Goal: Task Accomplishment & Management: Use online tool/utility

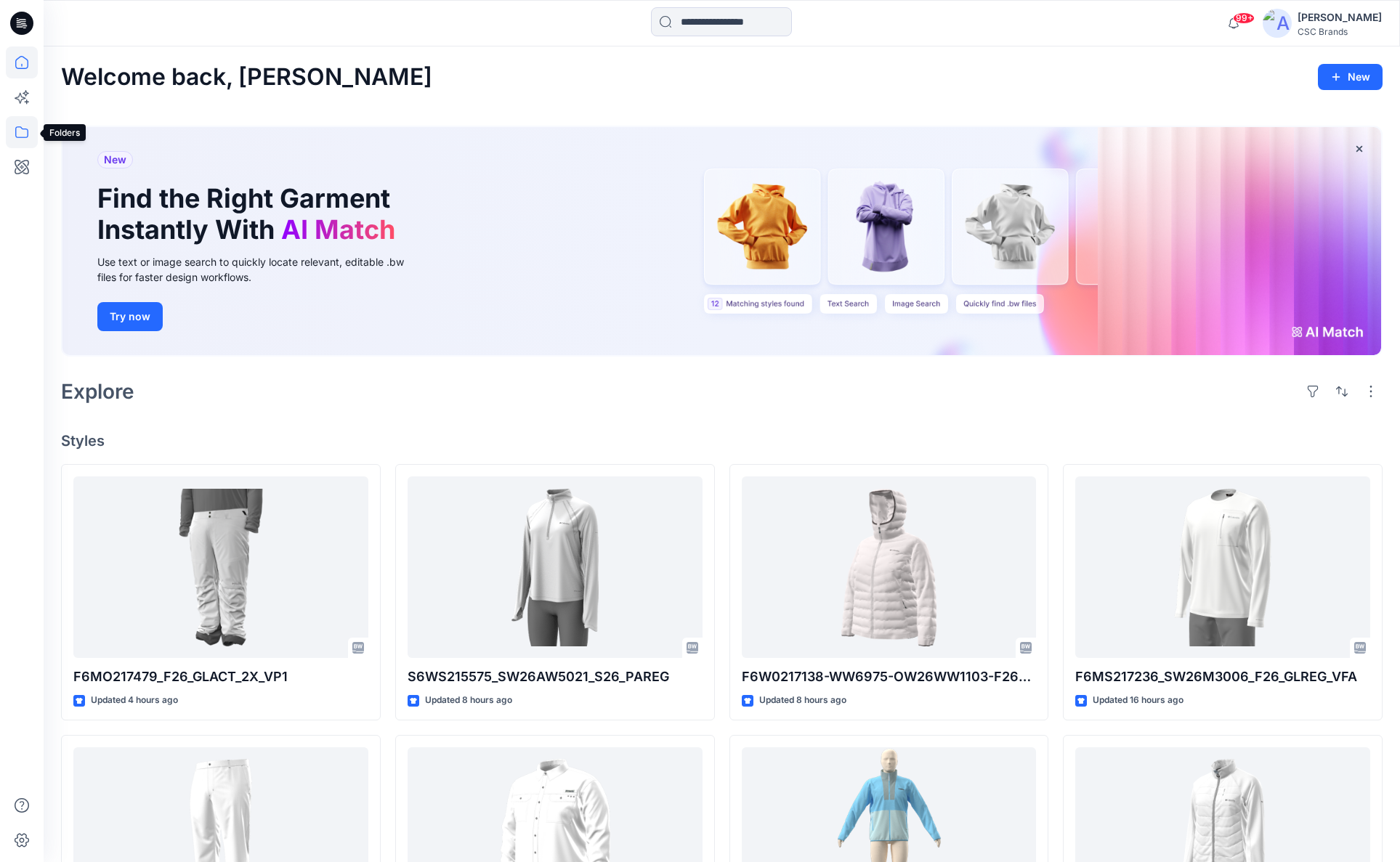
click at [23, 133] on icon at bounding box center [22, 132] width 32 height 32
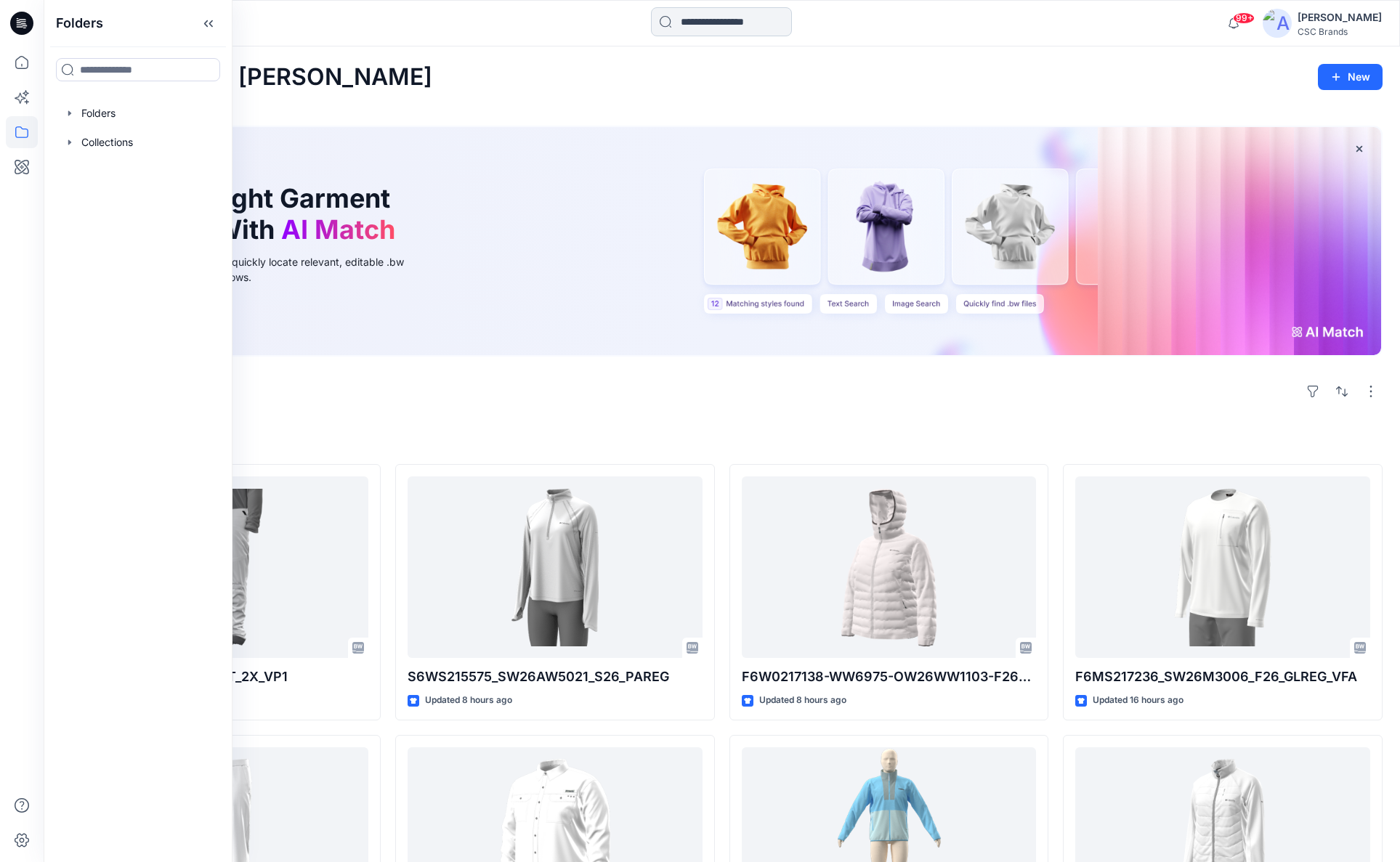
click at [709, 28] on input at bounding box center [721, 22] width 141 height 29
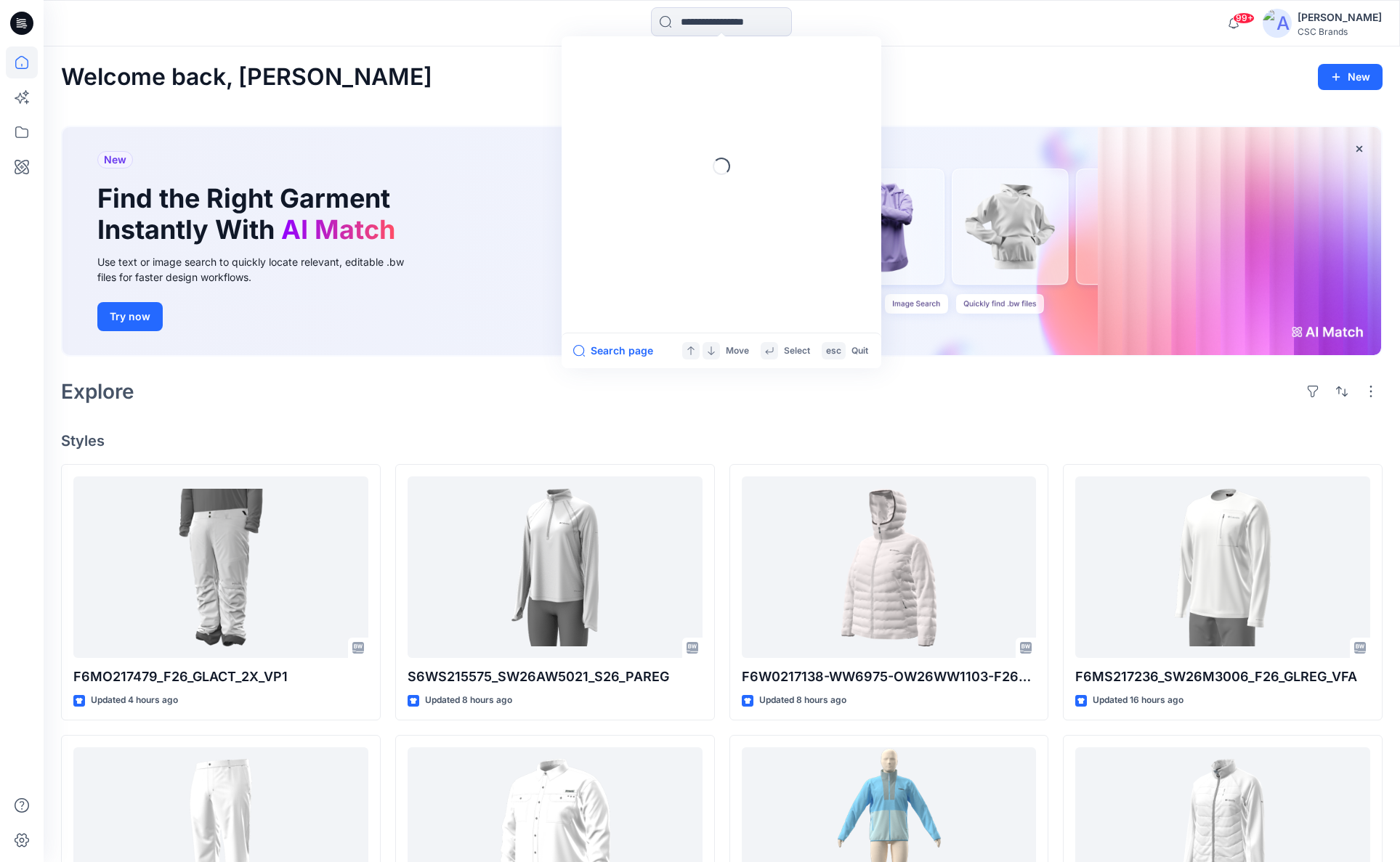
paste input "**********"
type input "**********"
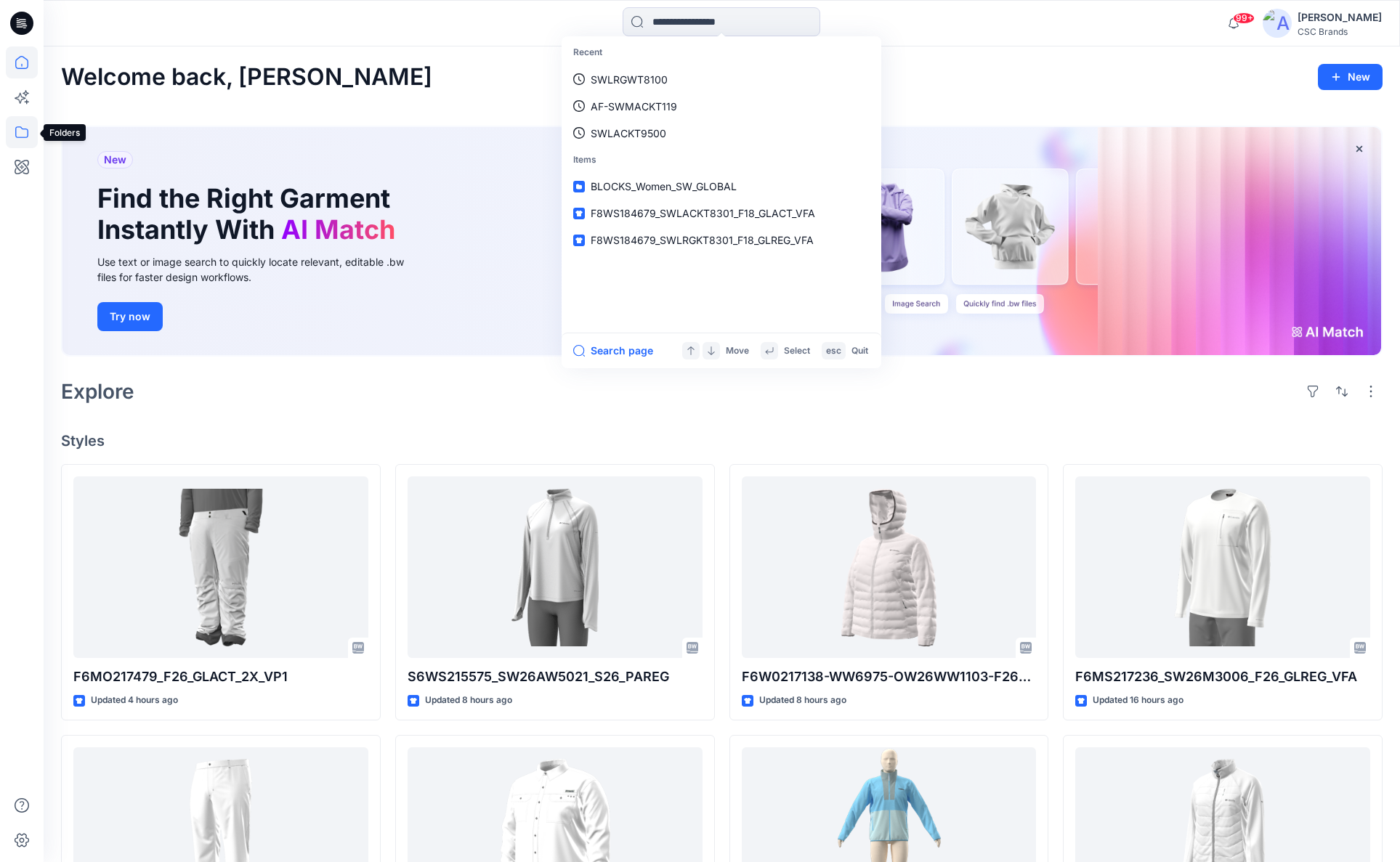
click at [16, 128] on icon at bounding box center [22, 131] width 13 height 12
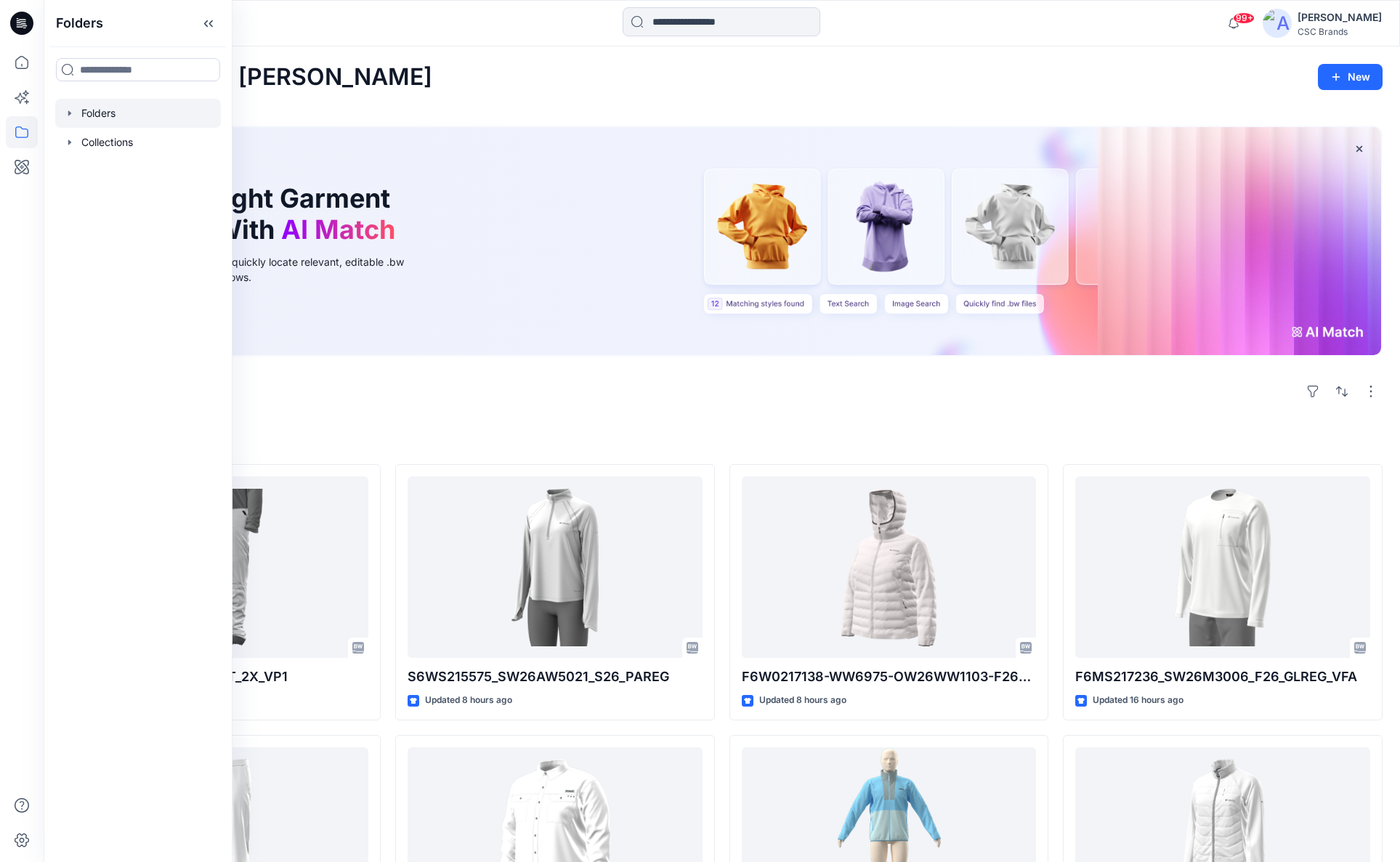
click at [125, 117] on div at bounding box center [138, 113] width 165 height 29
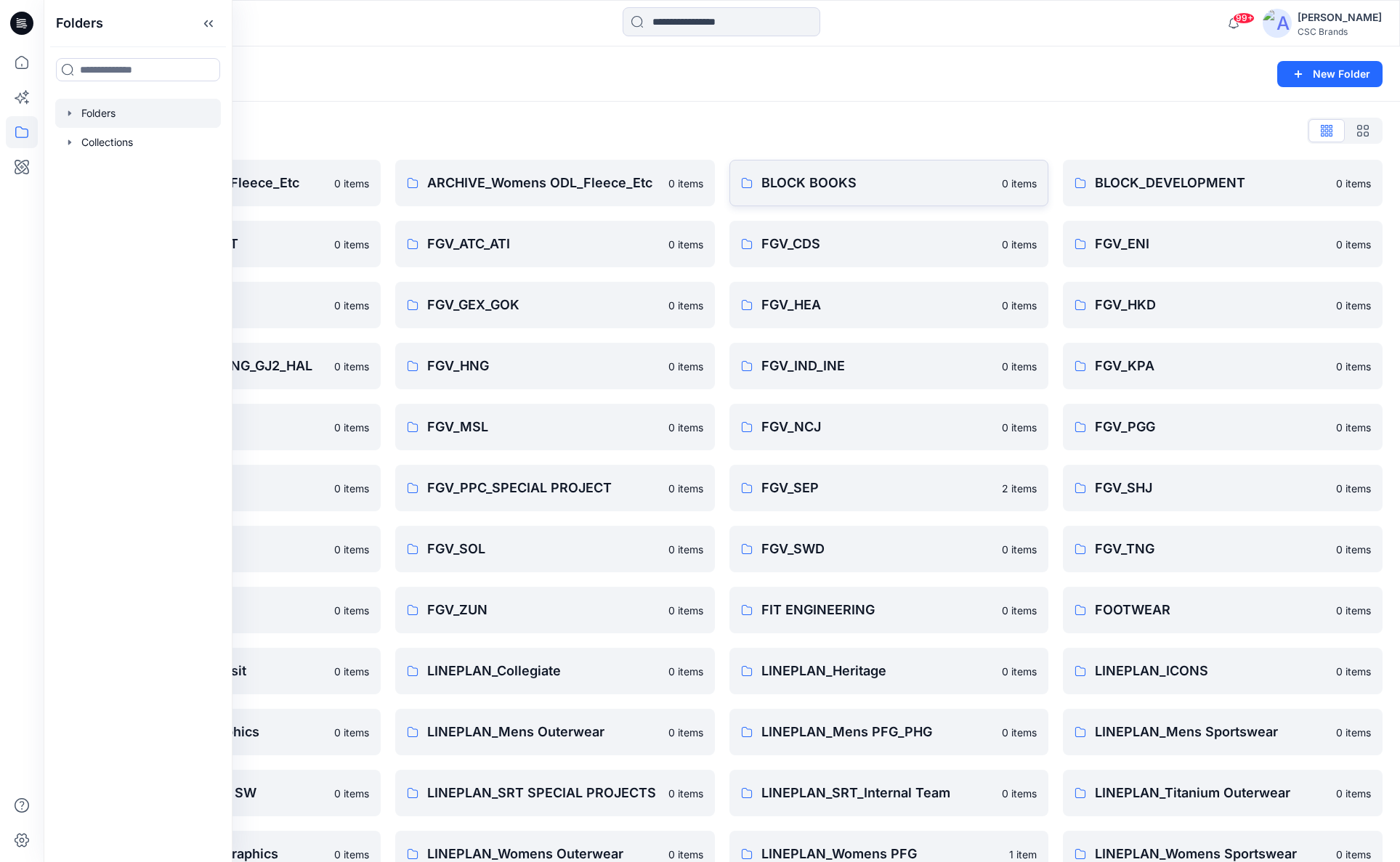
click at [797, 193] on link "BLOCK BOOKS 0 items" at bounding box center [889, 183] width 320 height 46
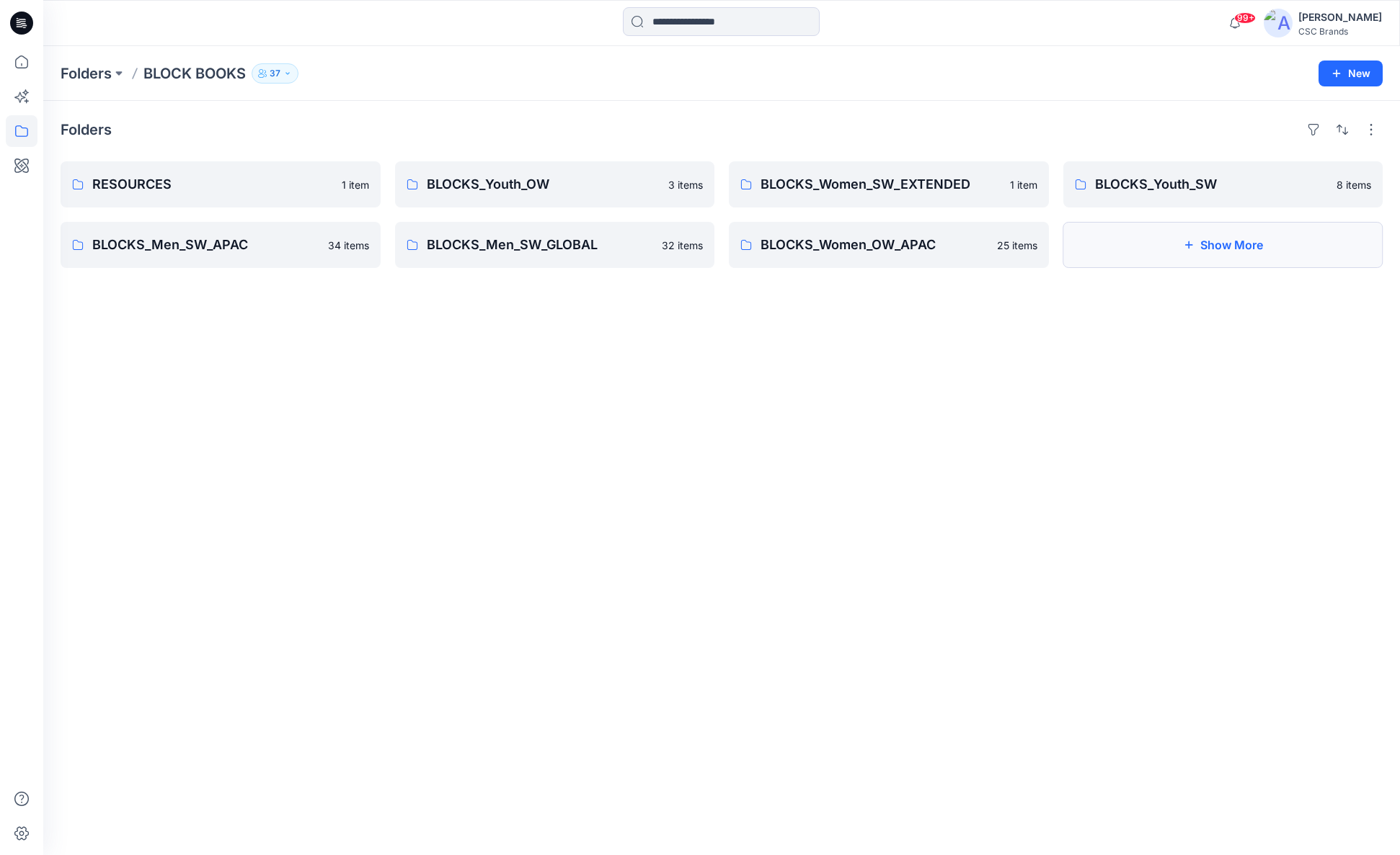
click at [1250, 253] on button "Show More" at bounding box center [1222, 245] width 320 height 46
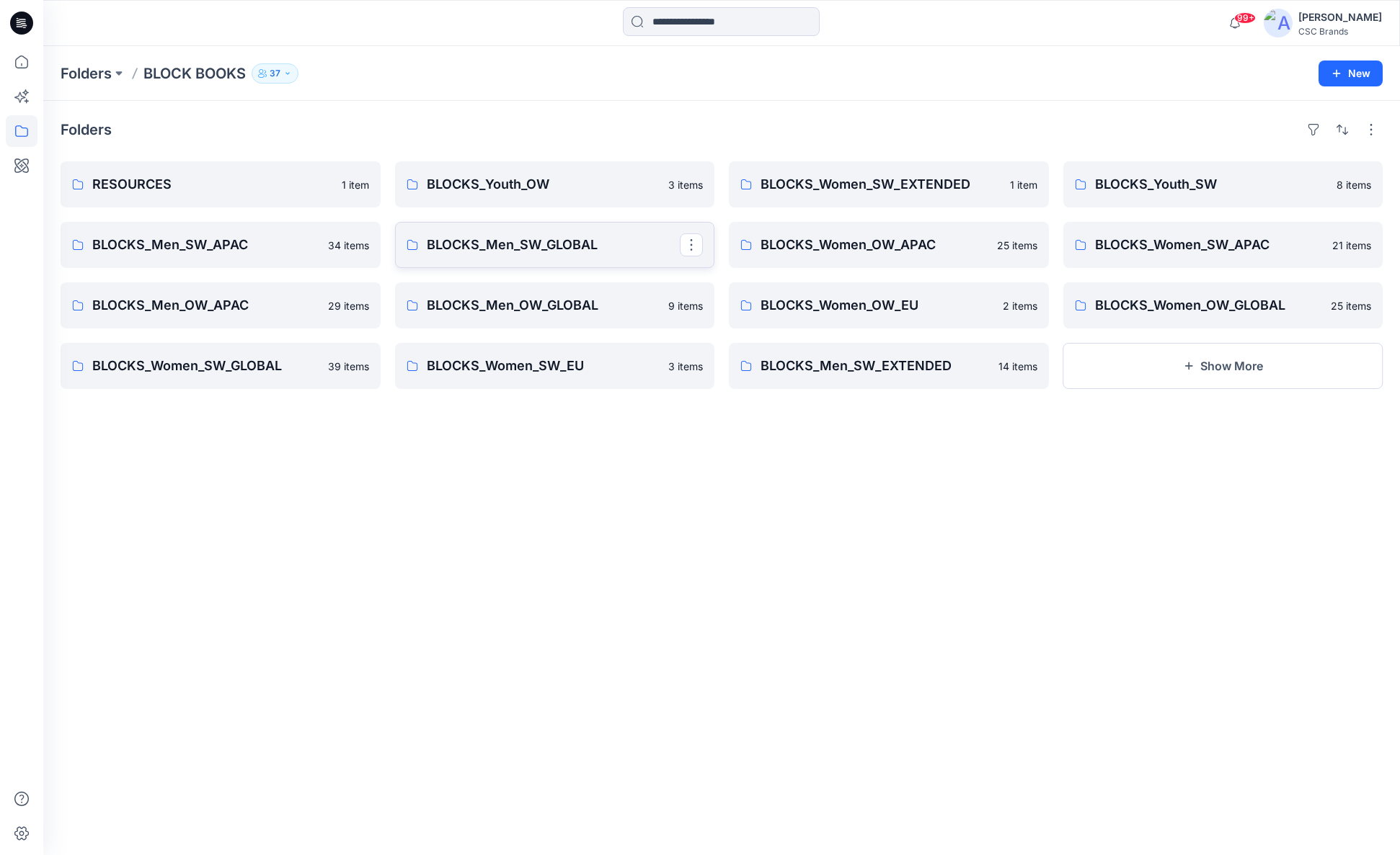
click at [529, 251] on p "BLOCKS_Men_SW_GLOBAL" at bounding box center [553, 245] width 254 height 20
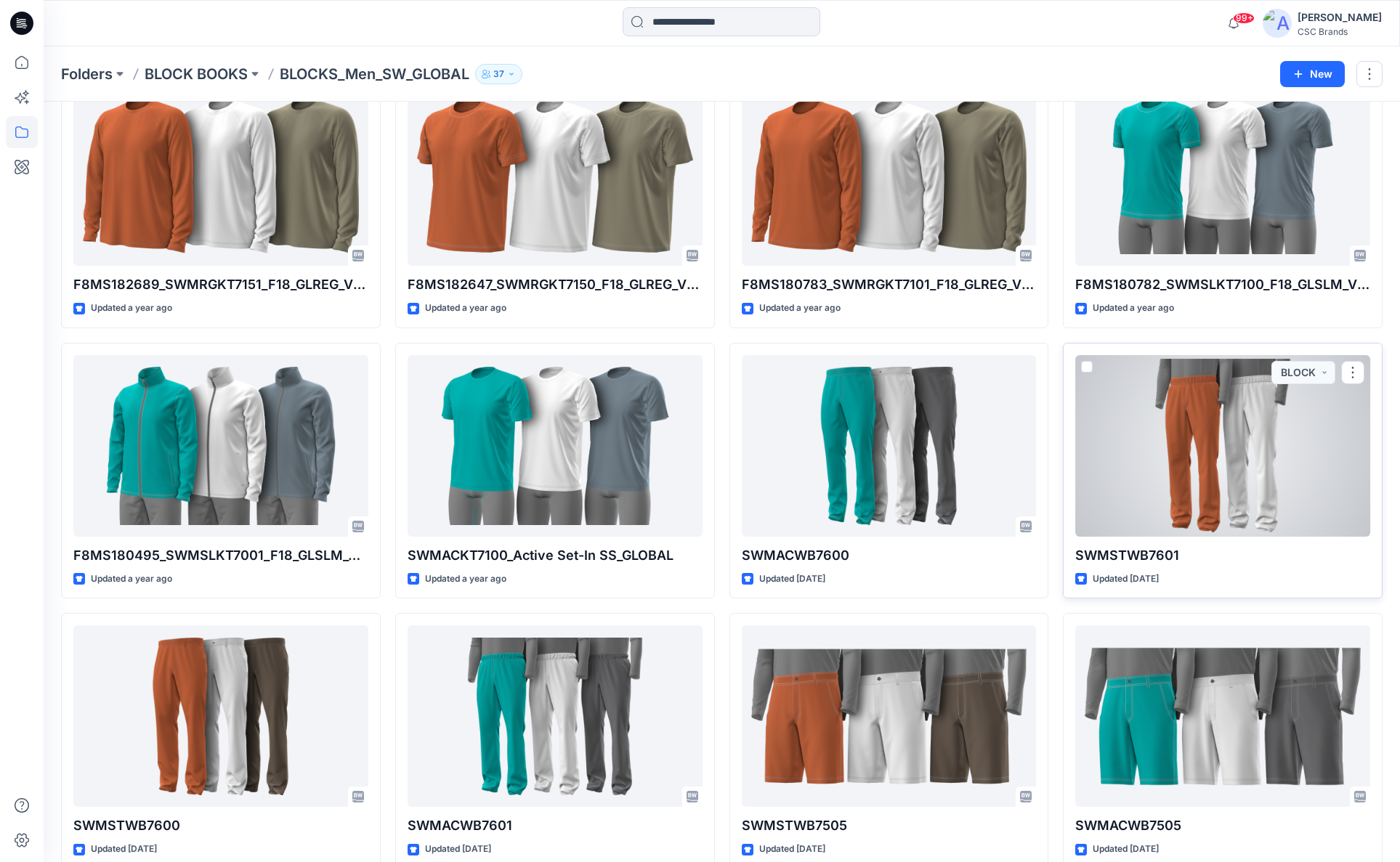
scroll to position [942, 0]
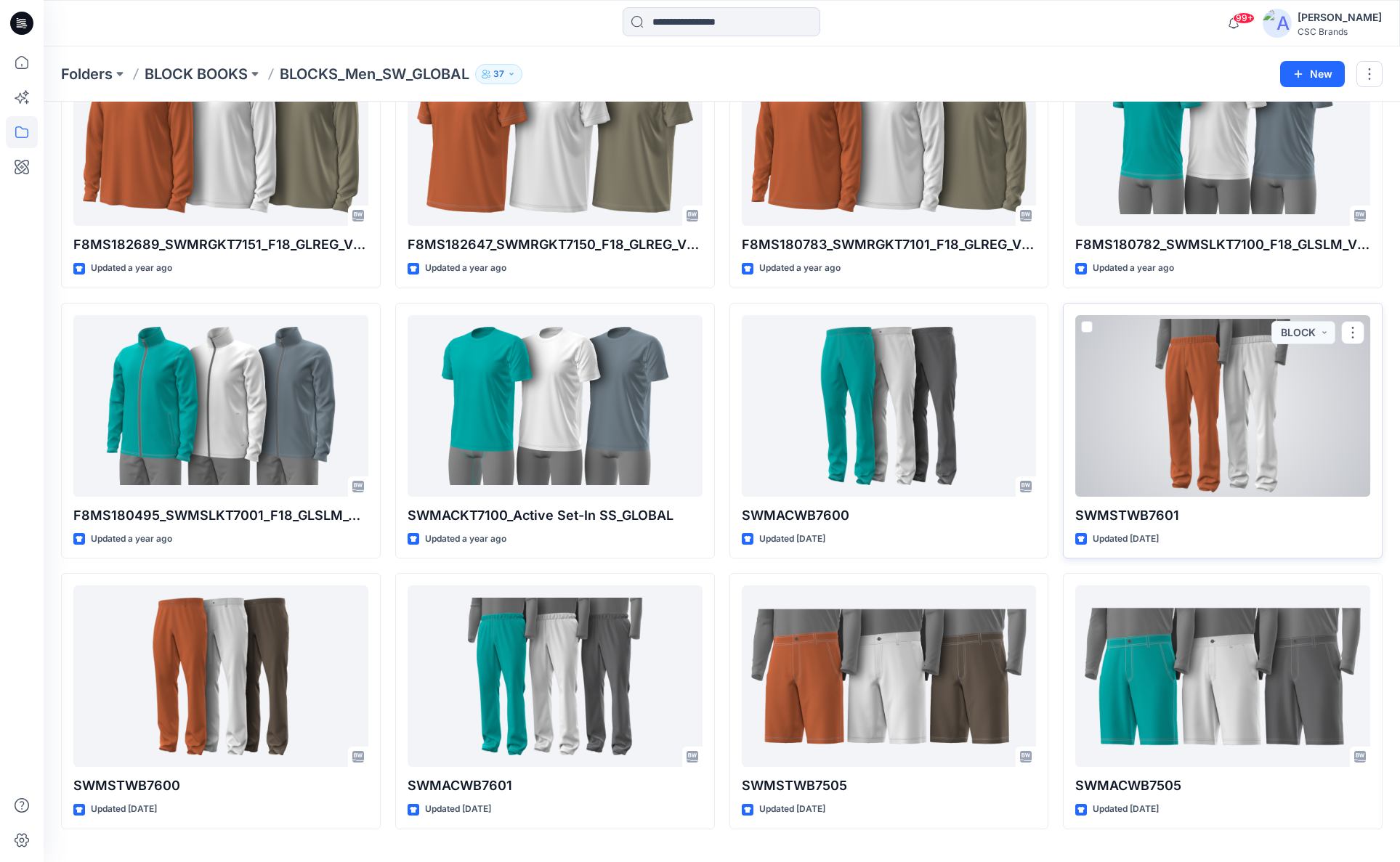
click at [1214, 434] on div at bounding box center [1223, 406] width 295 height 181
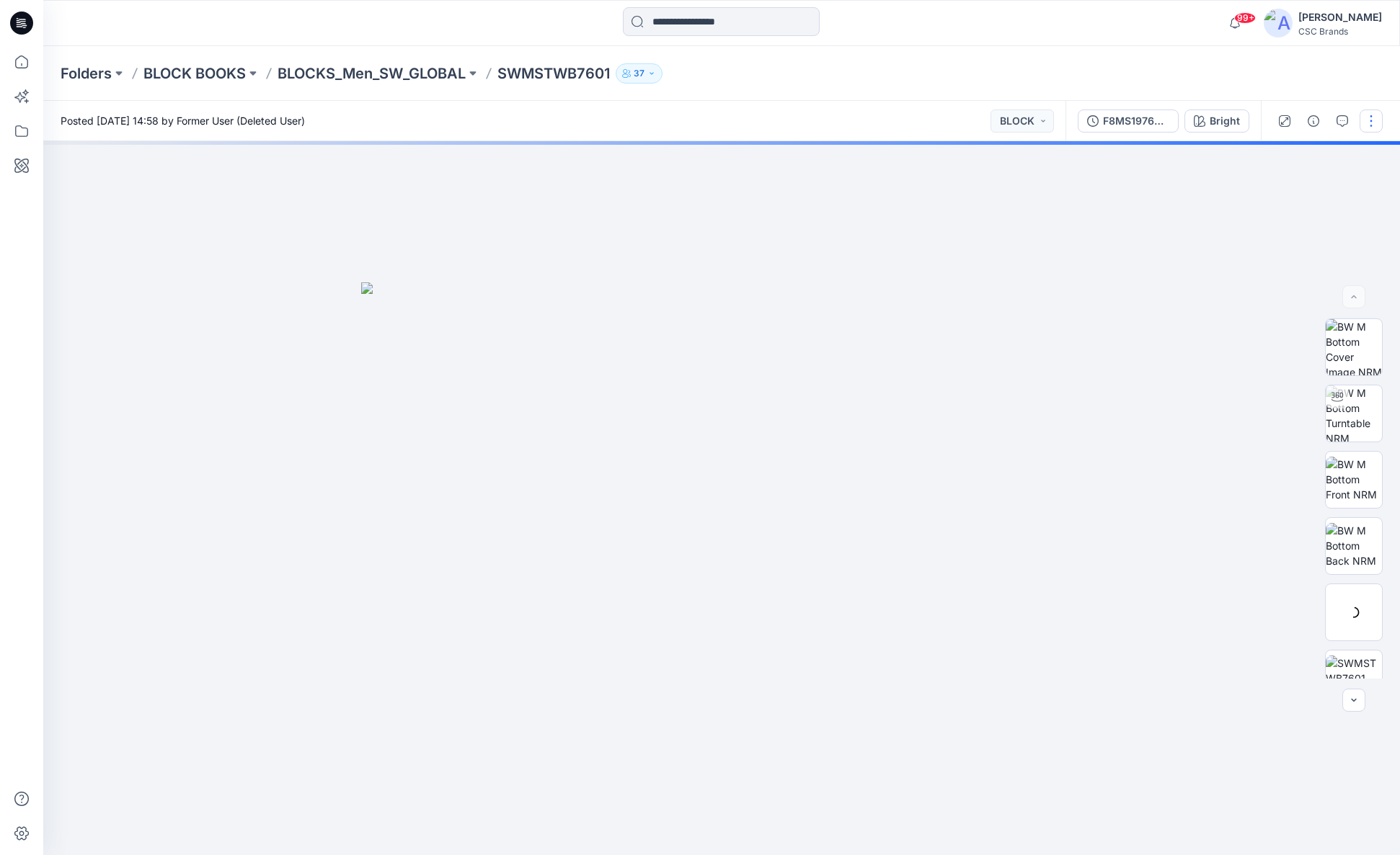
click at [1368, 127] on button "button" at bounding box center [1371, 121] width 23 height 23
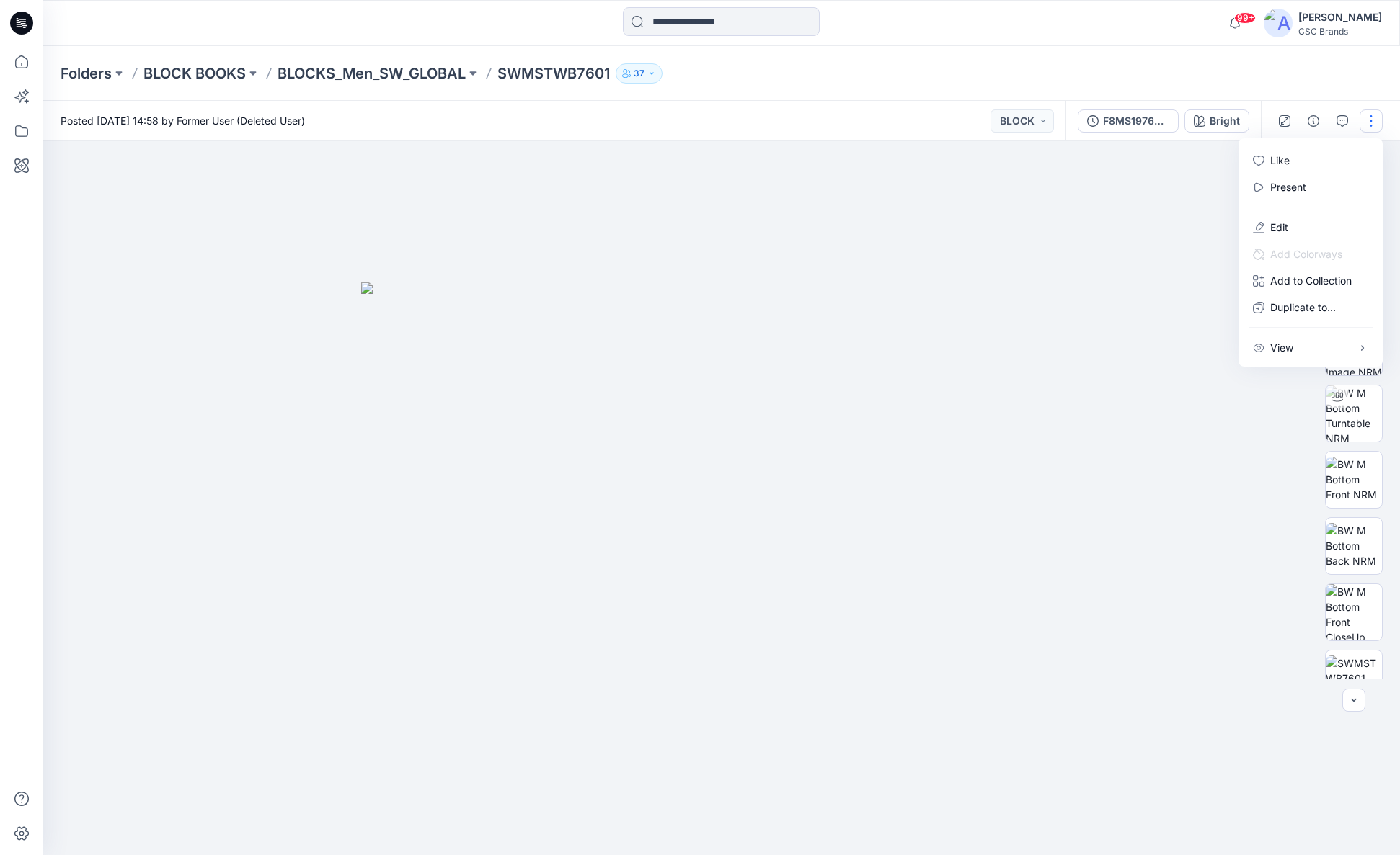
click at [1216, 535] on div at bounding box center [722, 498] width 1357 height 714
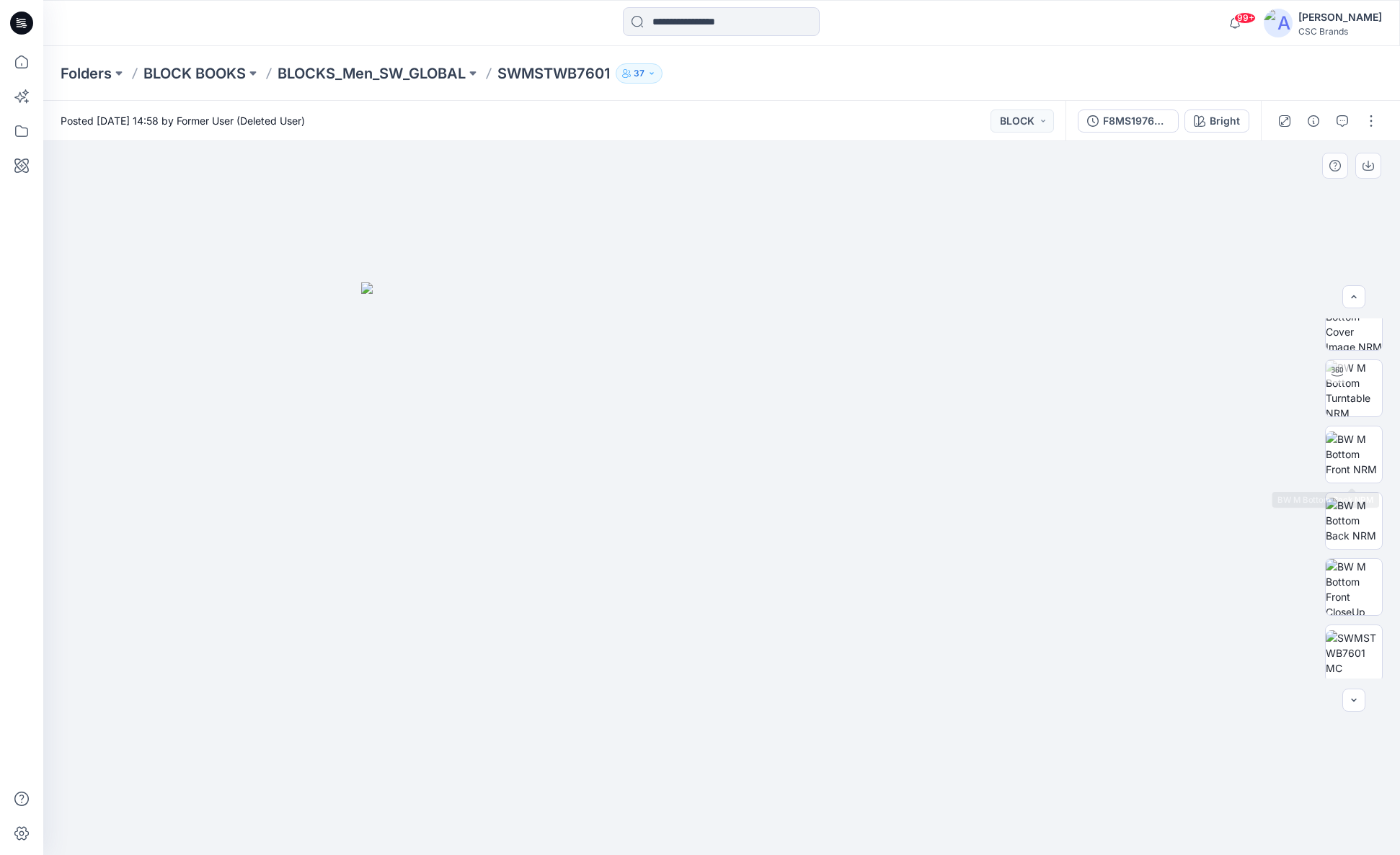
scroll to position [103, 0]
click at [1354, 635] on img at bounding box center [1353, 650] width 55 height 31
click at [1134, 119] on div "F8MS197653_SWMSTWB7601_F18_GLSTR_VFA" at bounding box center [1135, 121] width 66 height 16
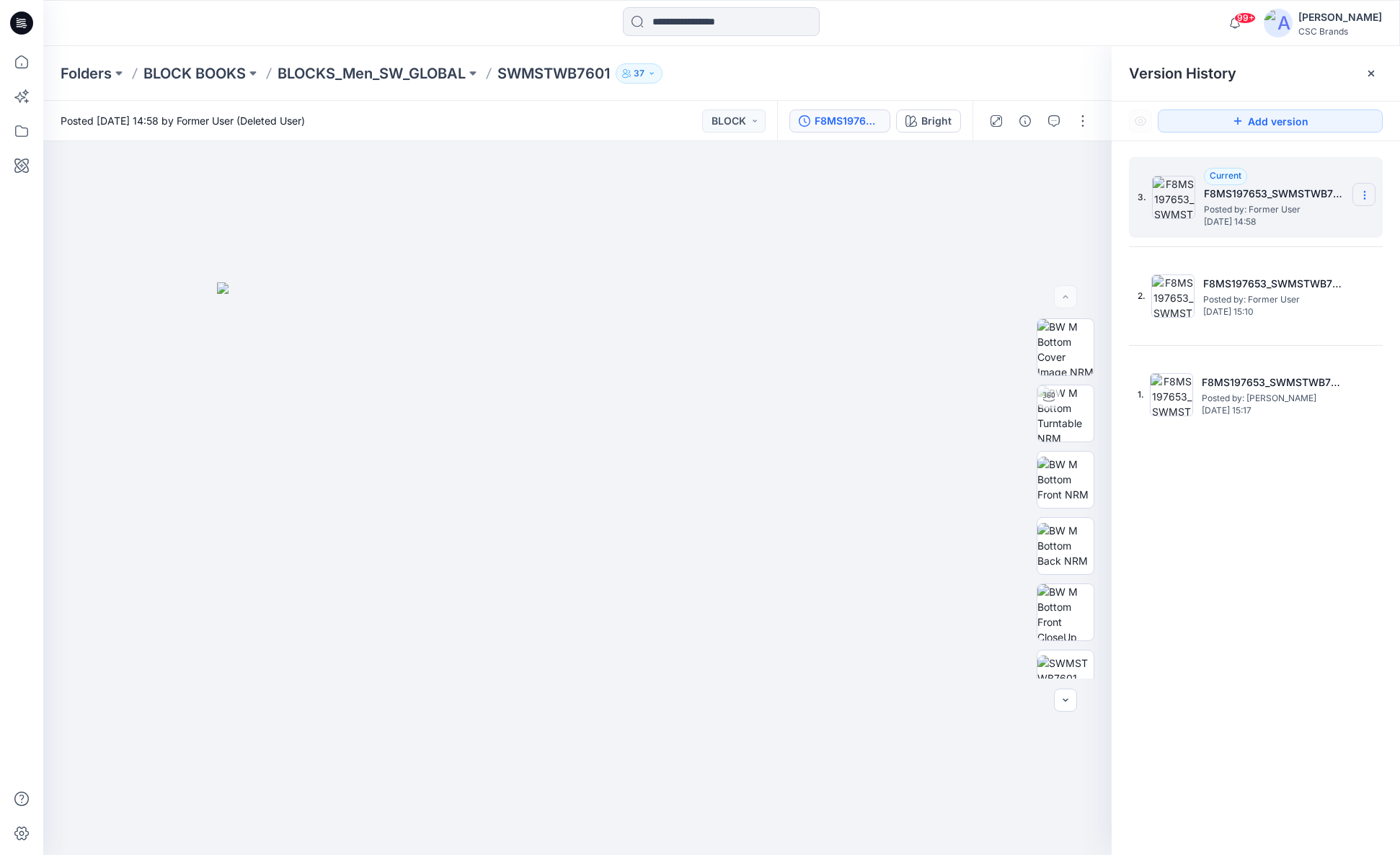
click at [1361, 193] on icon at bounding box center [1364, 194] width 11 height 11
drag, startPoint x: 1344, startPoint y: 510, endPoint x: 1355, endPoint y: 483, distance: 29.2
click at [1344, 509] on div "3. Current F8MS197653_SWMSTWB7601_F18_GLSTR_VFA Posted by: Former User Thursday…" at bounding box center [1256, 509] width 288 height 735
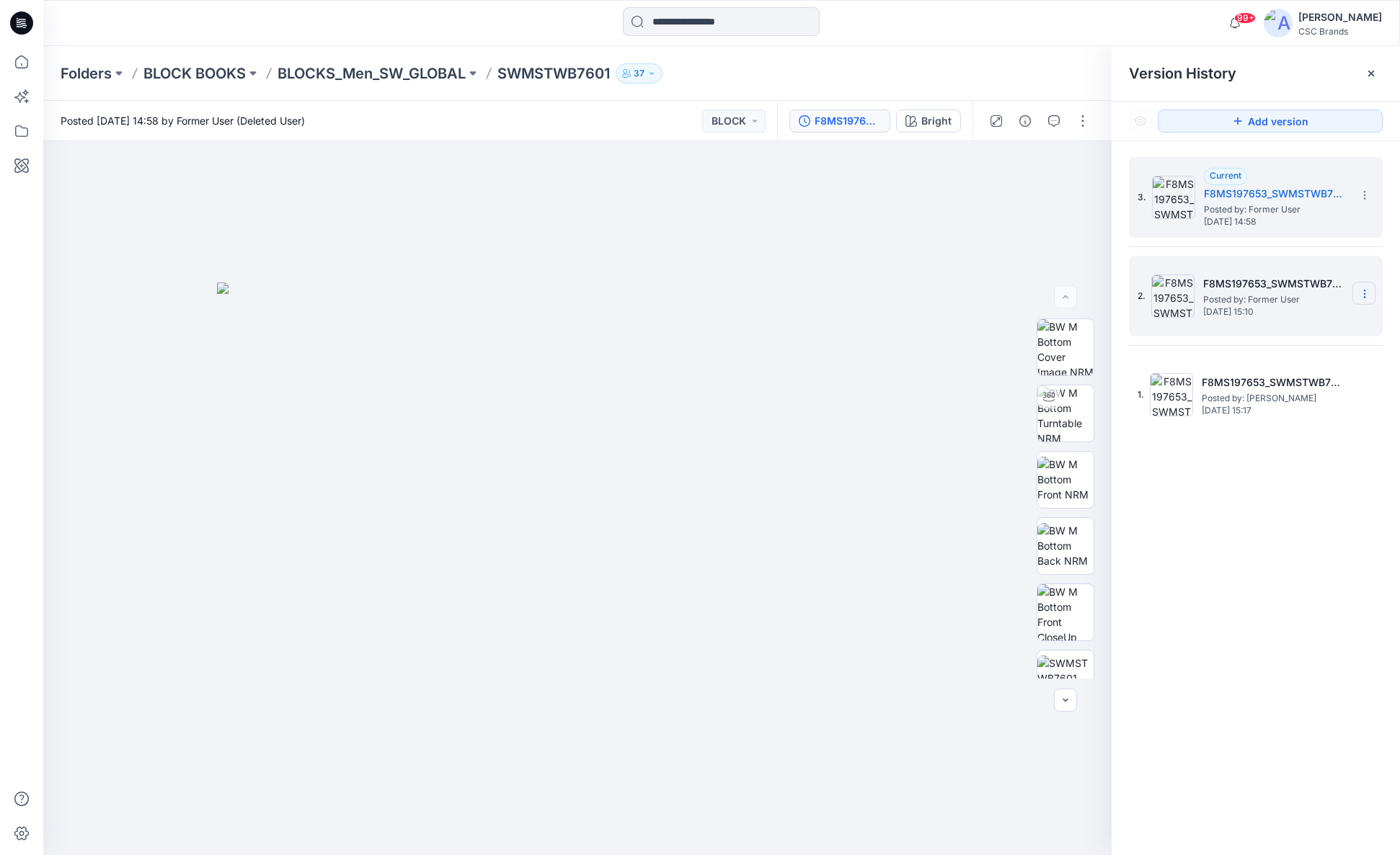
click at [1363, 291] on icon at bounding box center [1364, 294] width 11 height 11
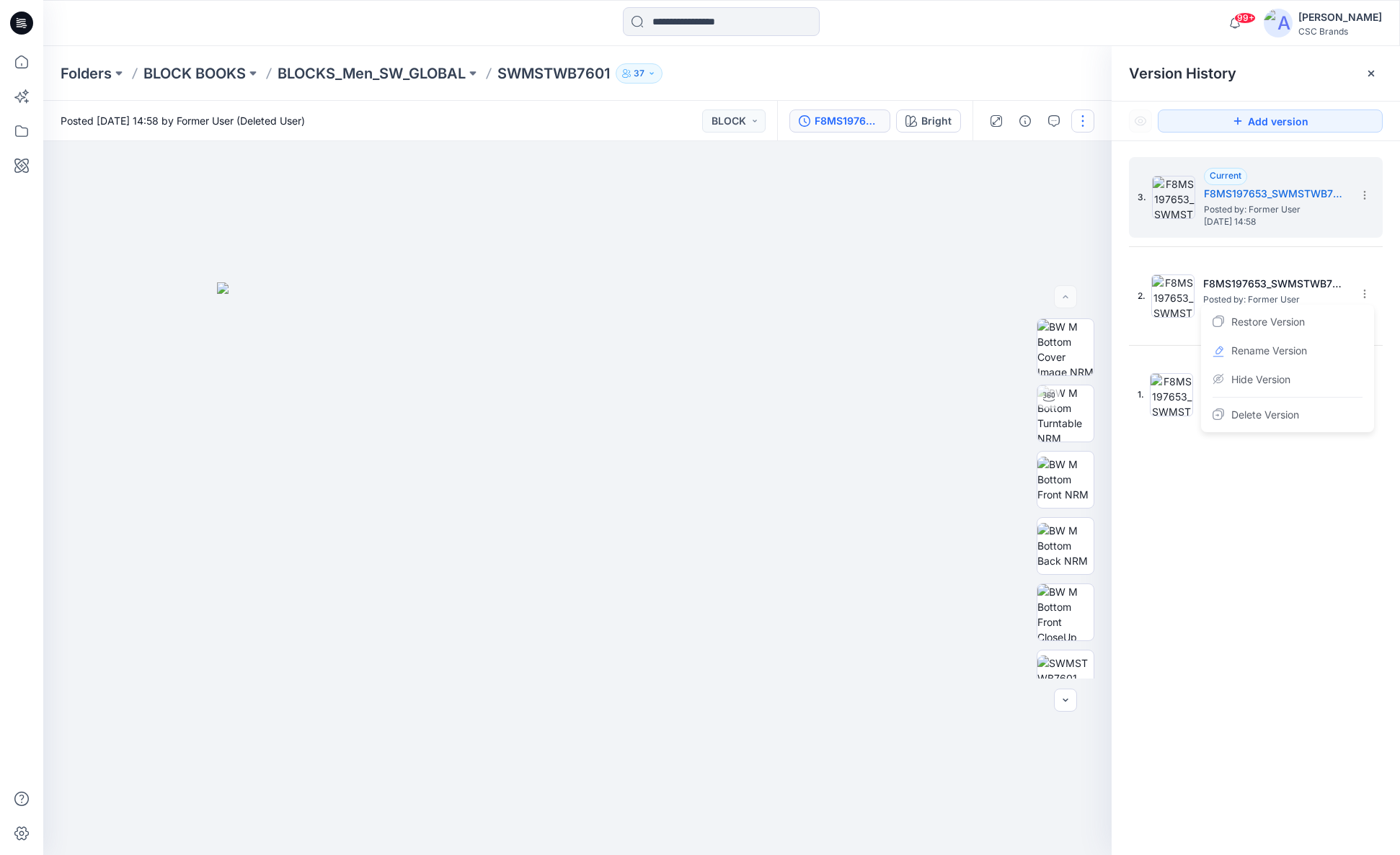
click at [1079, 118] on button "button" at bounding box center [1083, 121] width 23 height 23
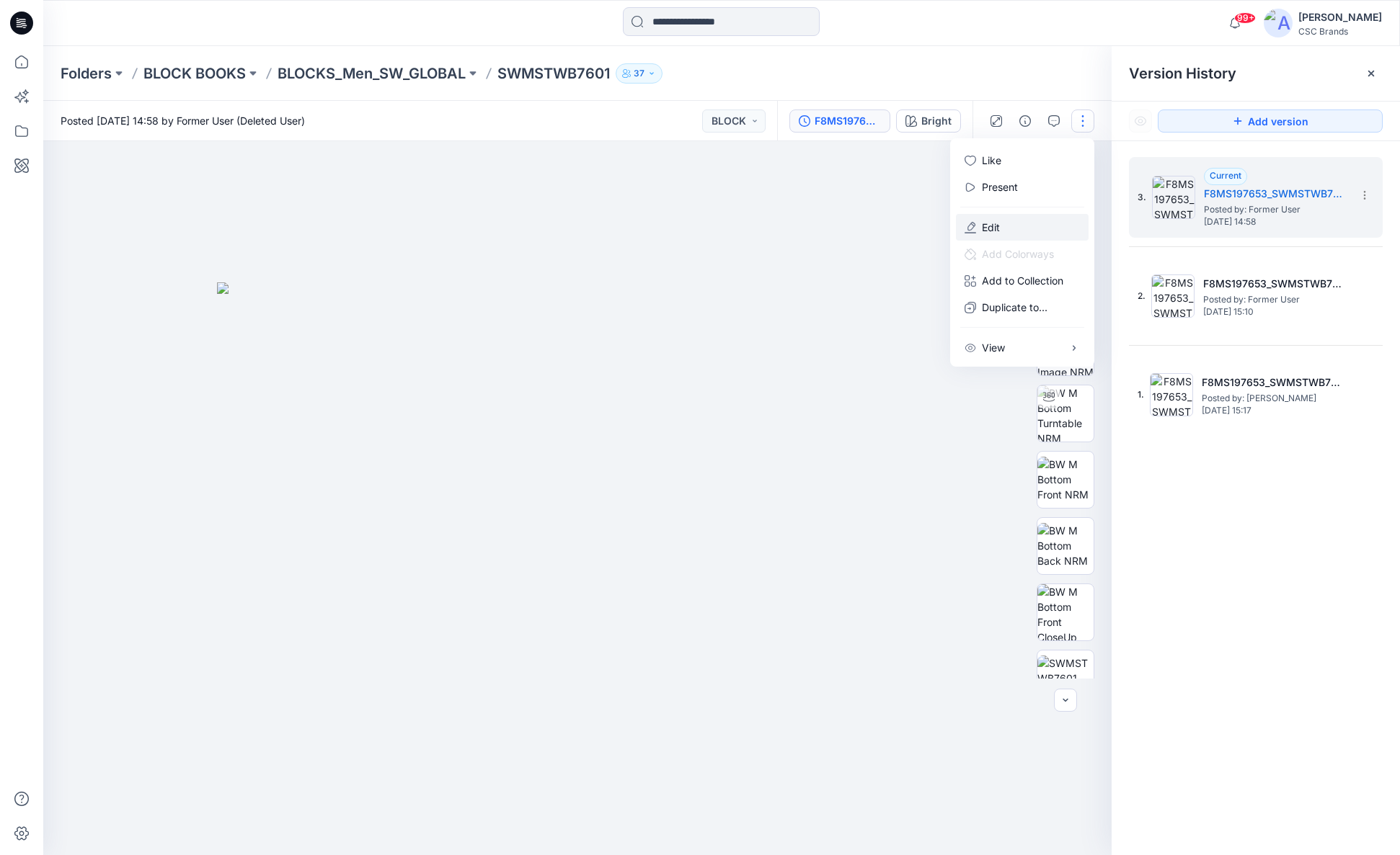
click at [1034, 226] on button "Edit" at bounding box center [1022, 227] width 133 height 27
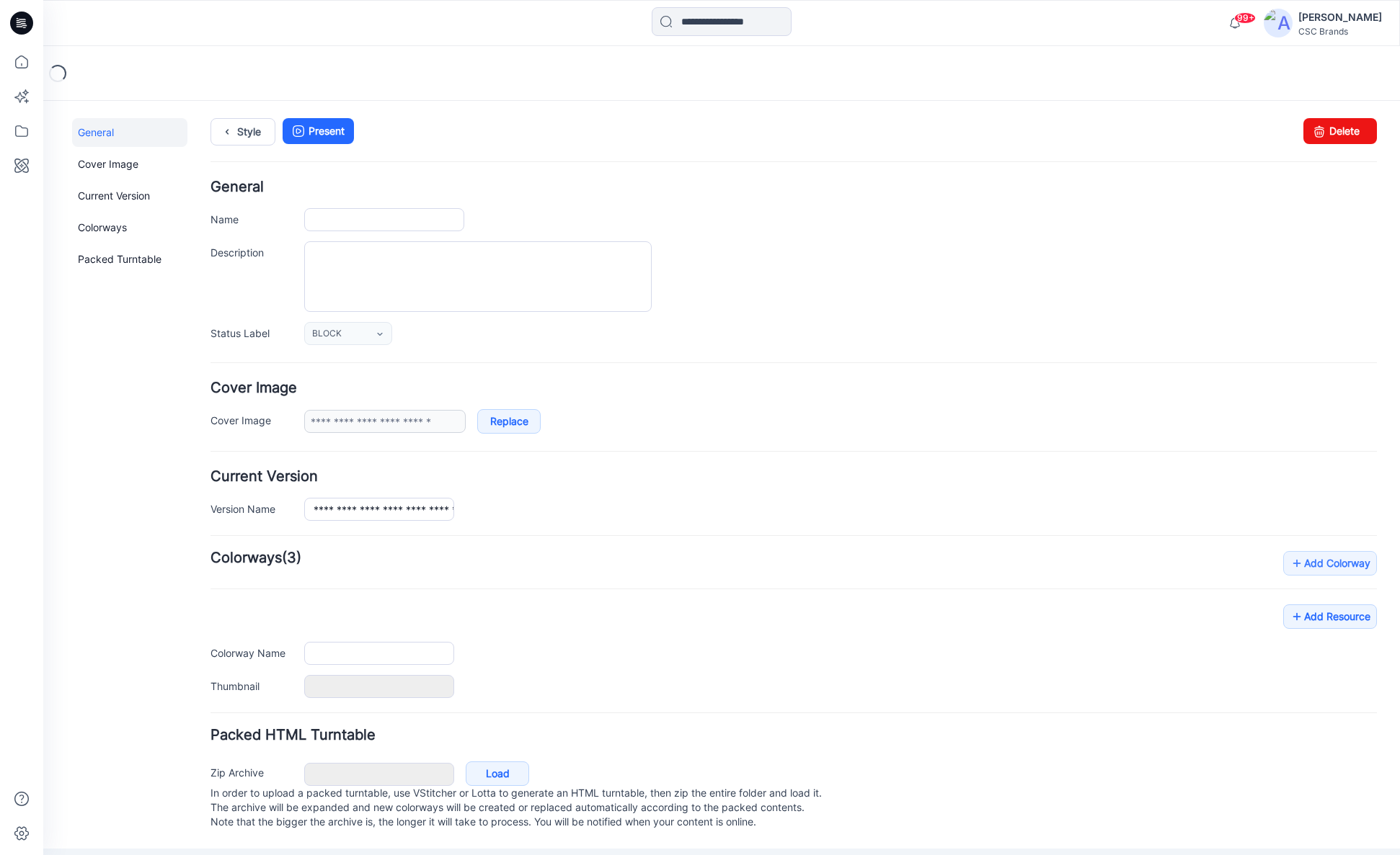
type input "**********"
type input "******"
type input "**********"
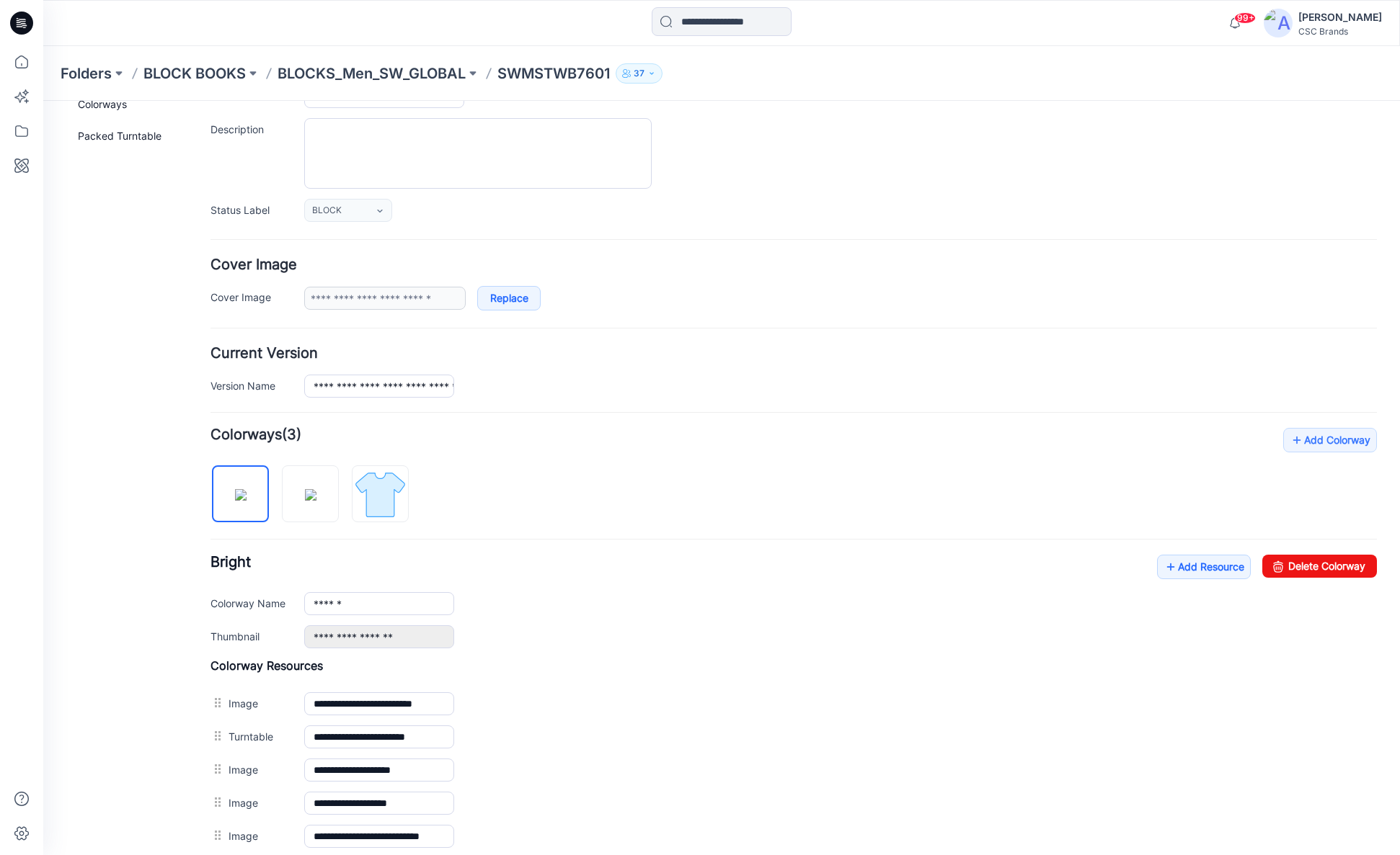
scroll to position [168, 0]
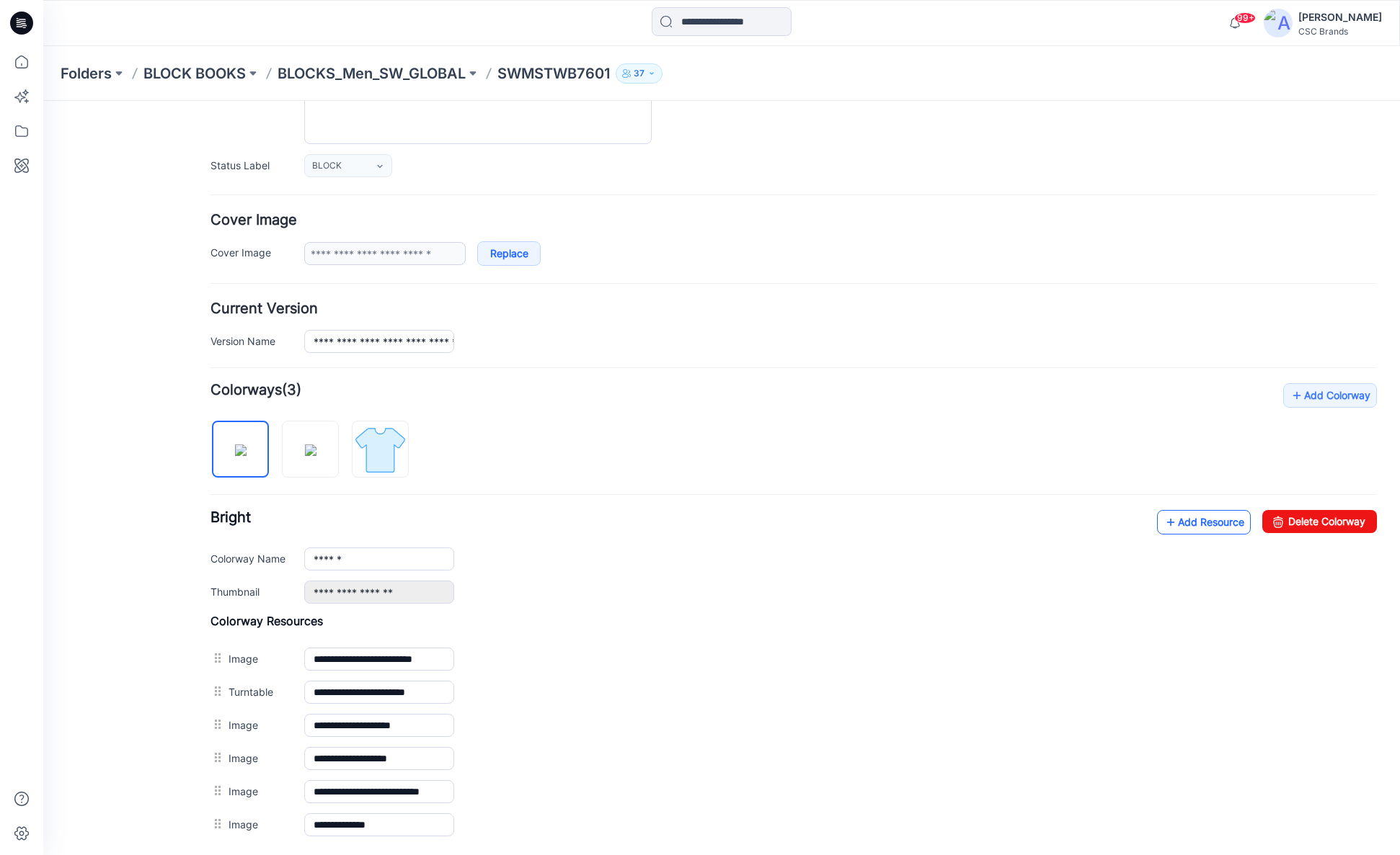
click at [1186, 525] on link "Add Resource" at bounding box center [1203, 522] width 94 height 24
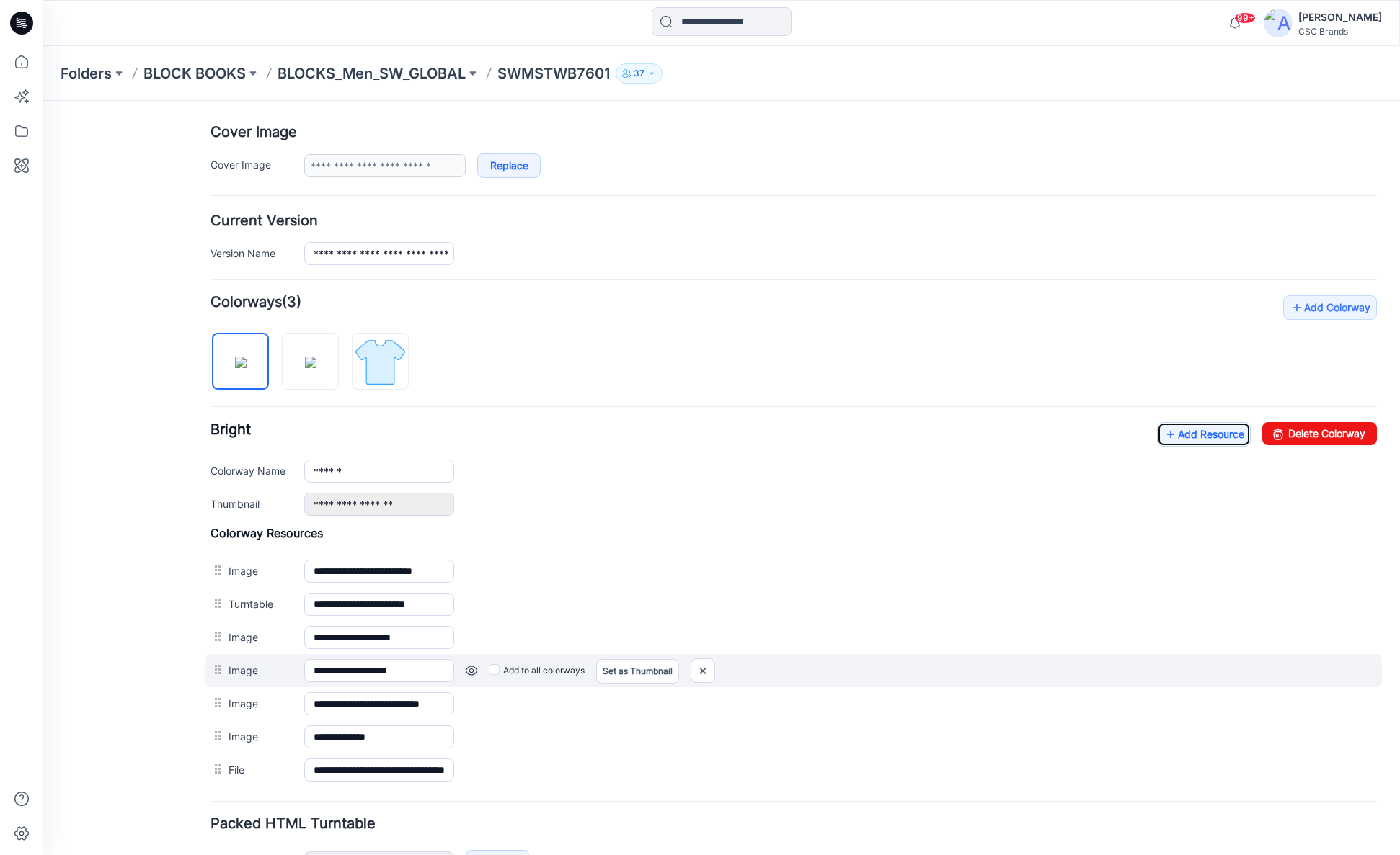
scroll to position [0, 0]
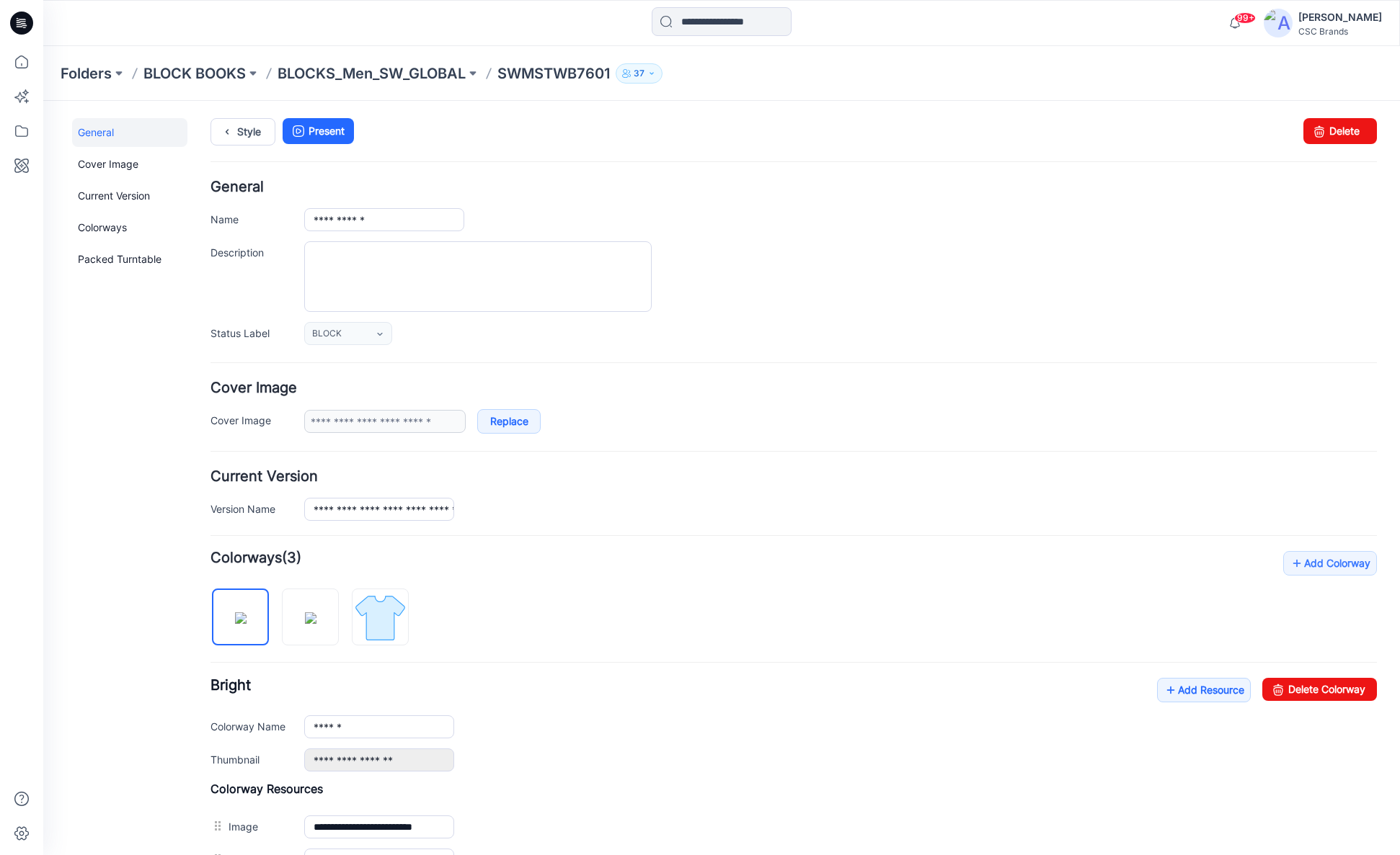
click at [538, 72] on p "SWMSTWB7601" at bounding box center [553, 73] width 112 height 20
click at [308, 76] on p "BLOCKS_Men_SW_GLOBAL" at bounding box center [372, 73] width 188 height 20
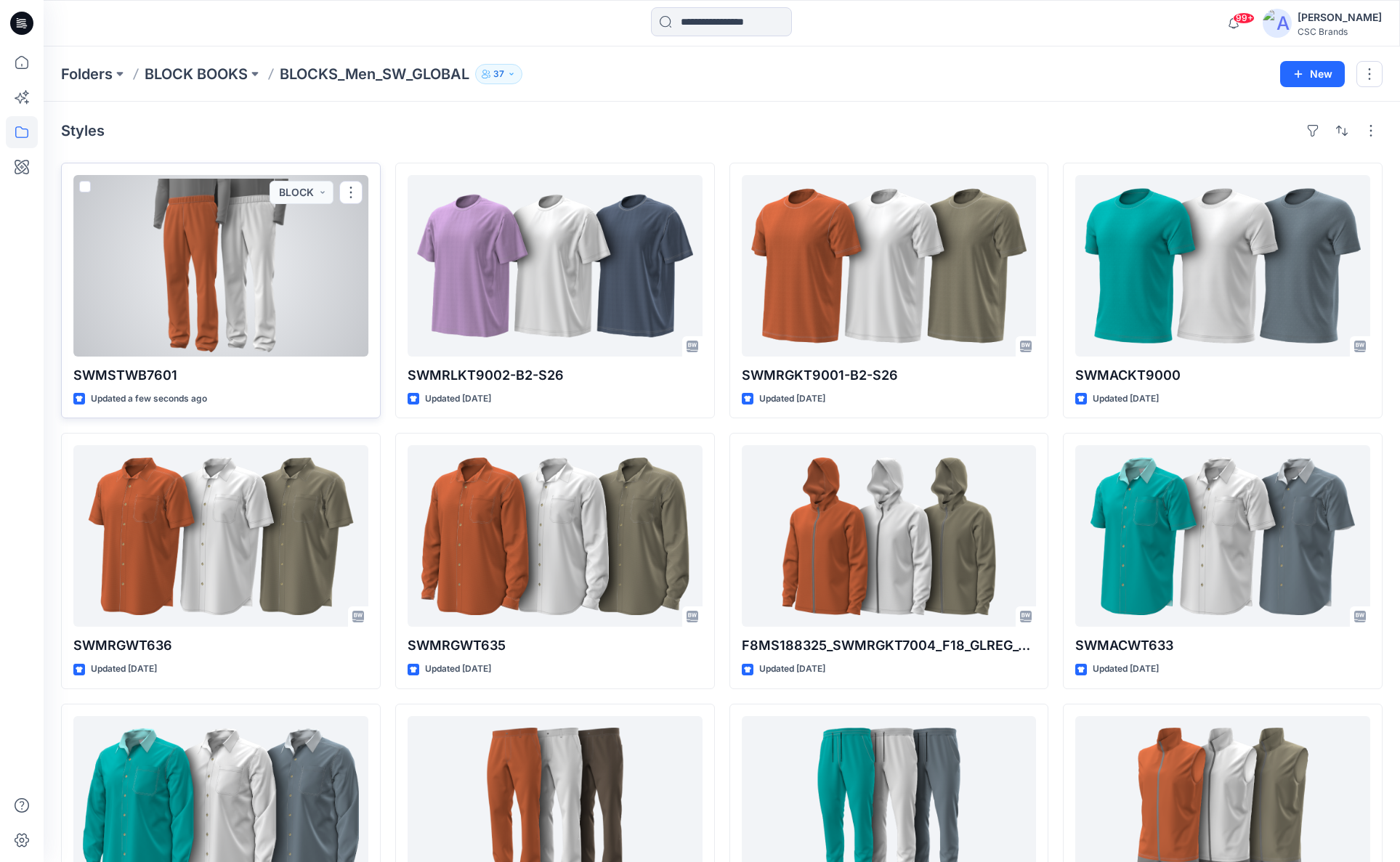
click at [263, 295] on div at bounding box center [221, 266] width 295 height 181
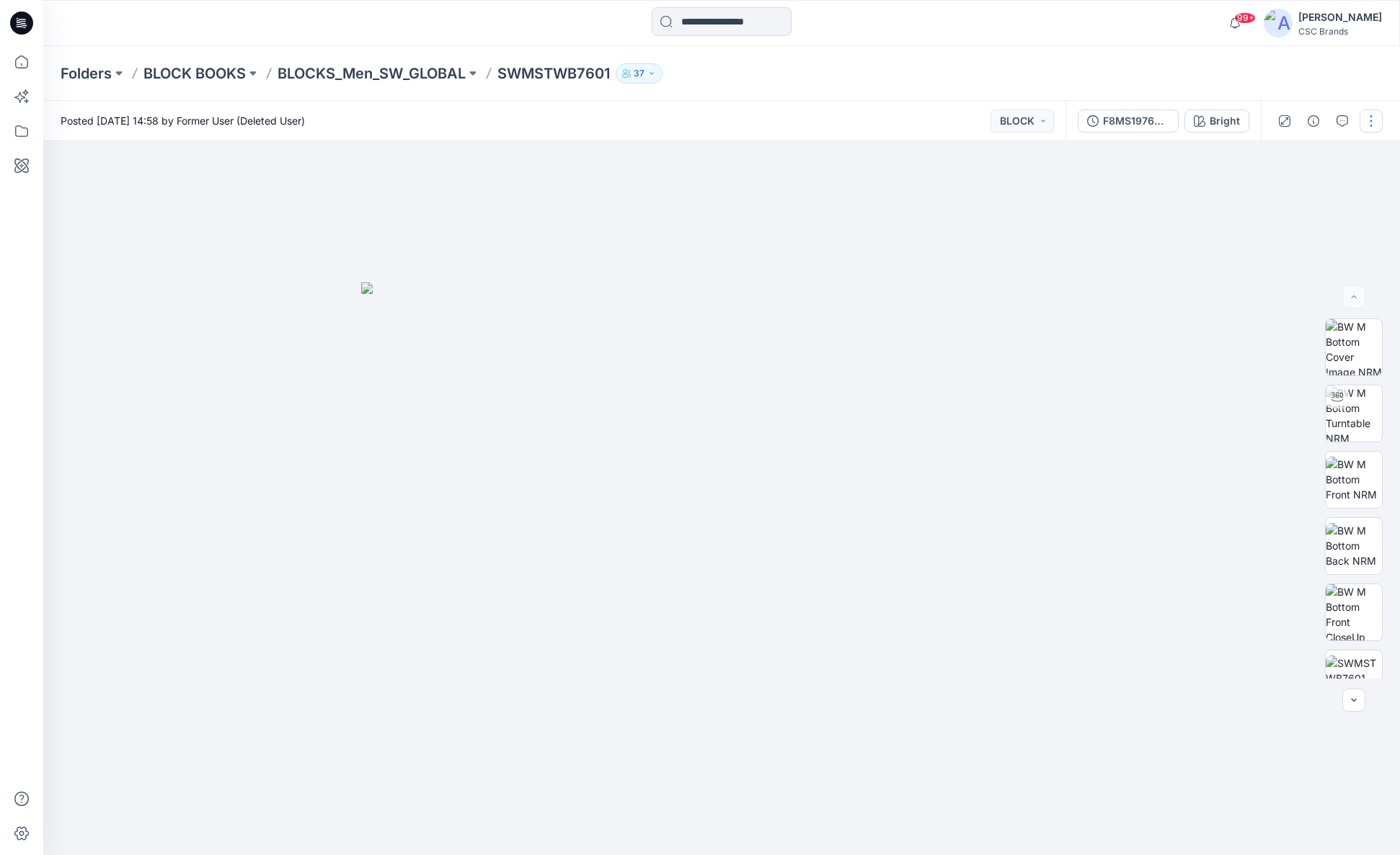
click at [1363, 121] on button "button" at bounding box center [1371, 121] width 23 height 23
click at [1192, 403] on div at bounding box center [722, 498] width 1357 height 714
click at [1118, 126] on div "F8MS197653_SWMSTWB7601_F18_GLSTR_VFA" at bounding box center [1135, 121] width 66 height 16
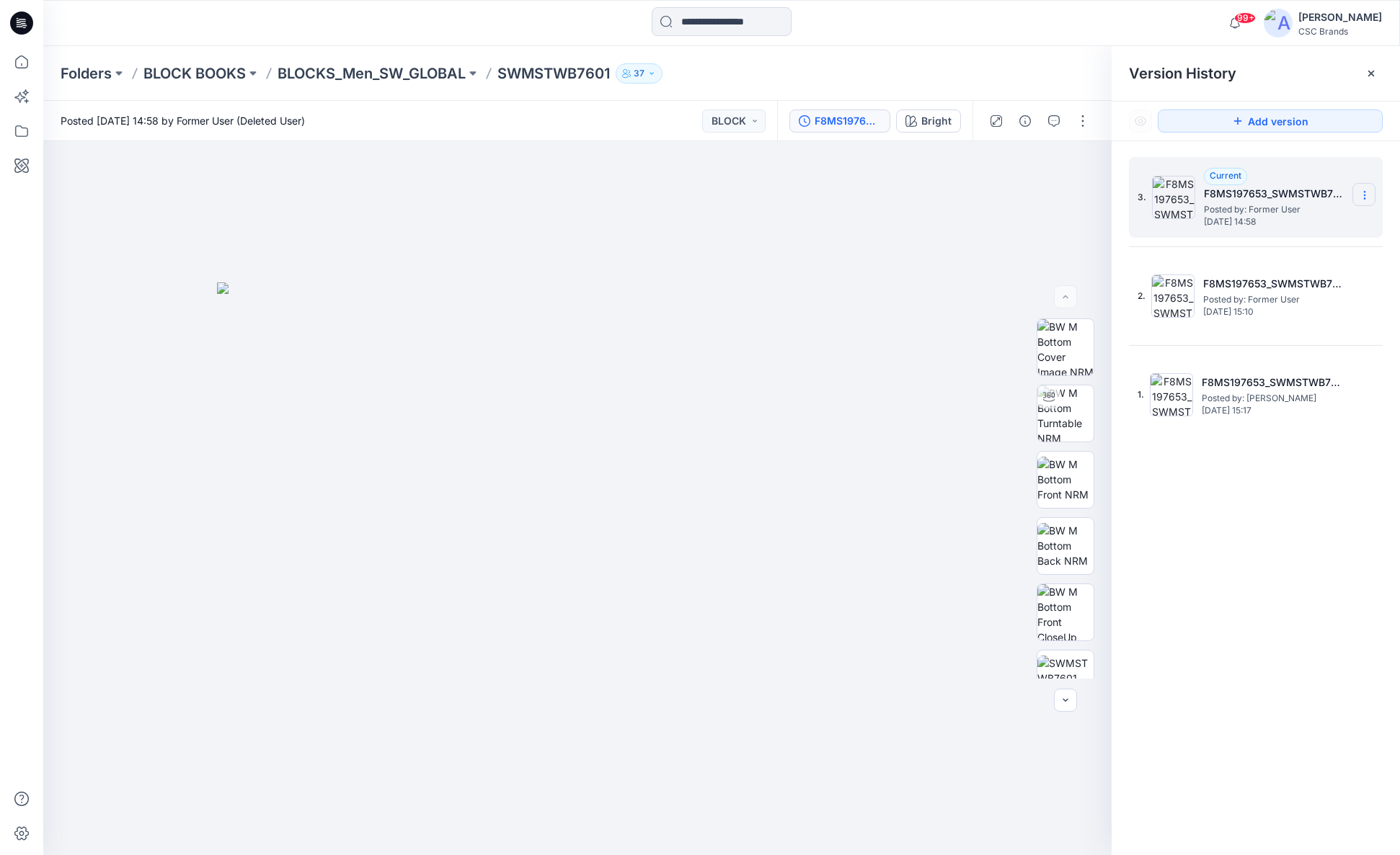
click at [1366, 196] on icon at bounding box center [1364, 194] width 11 height 11
click at [894, 323] on img at bounding box center [577, 569] width 721 height 574
click at [841, 457] on img at bounding box center [577, 569] width 721 height 574
click at [384, 72] on p "BLOCKS_Men_SW_GLOBAL" at bounding box center [372, 73] width 188 height 20
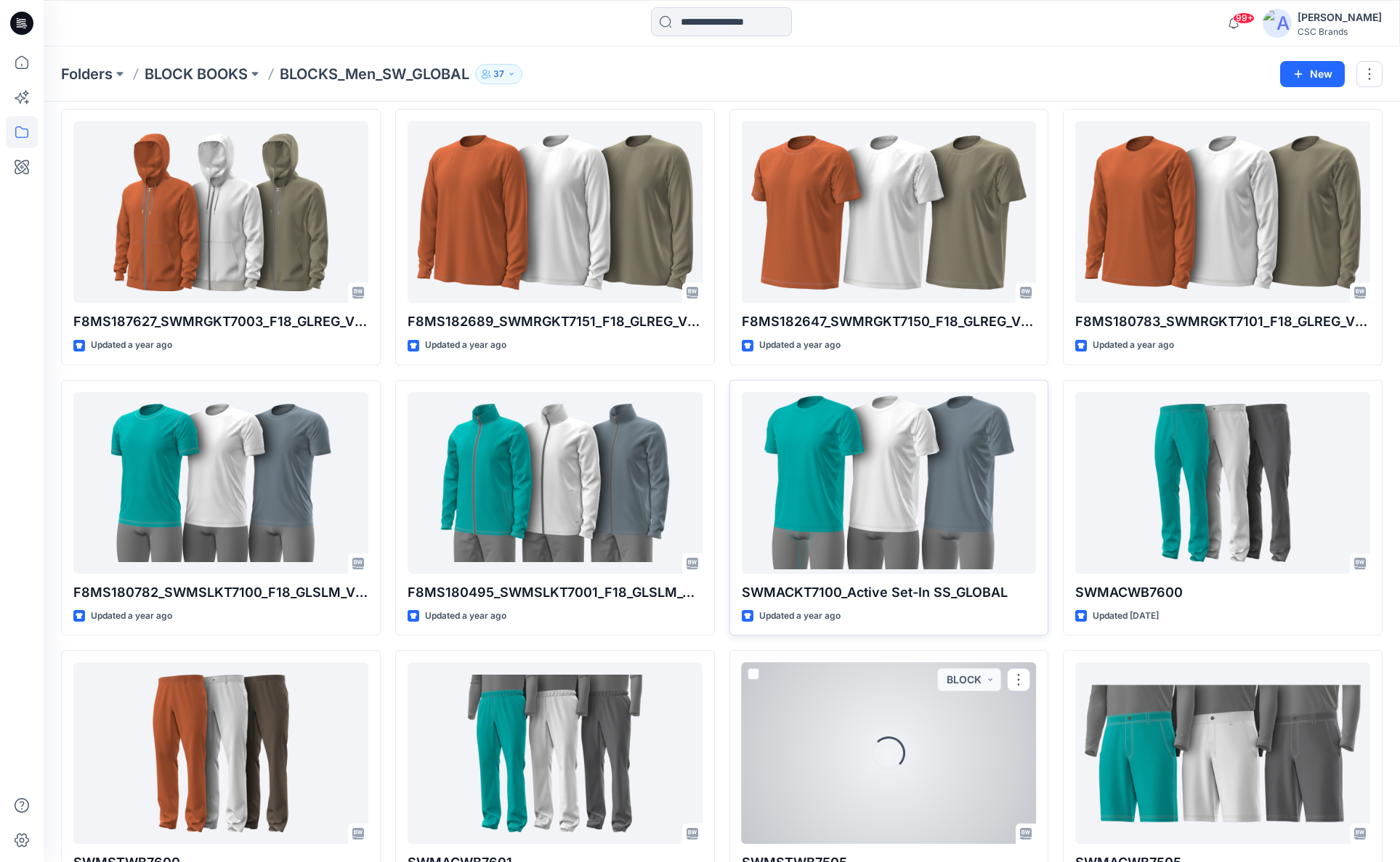
scroll to position [979, 0]
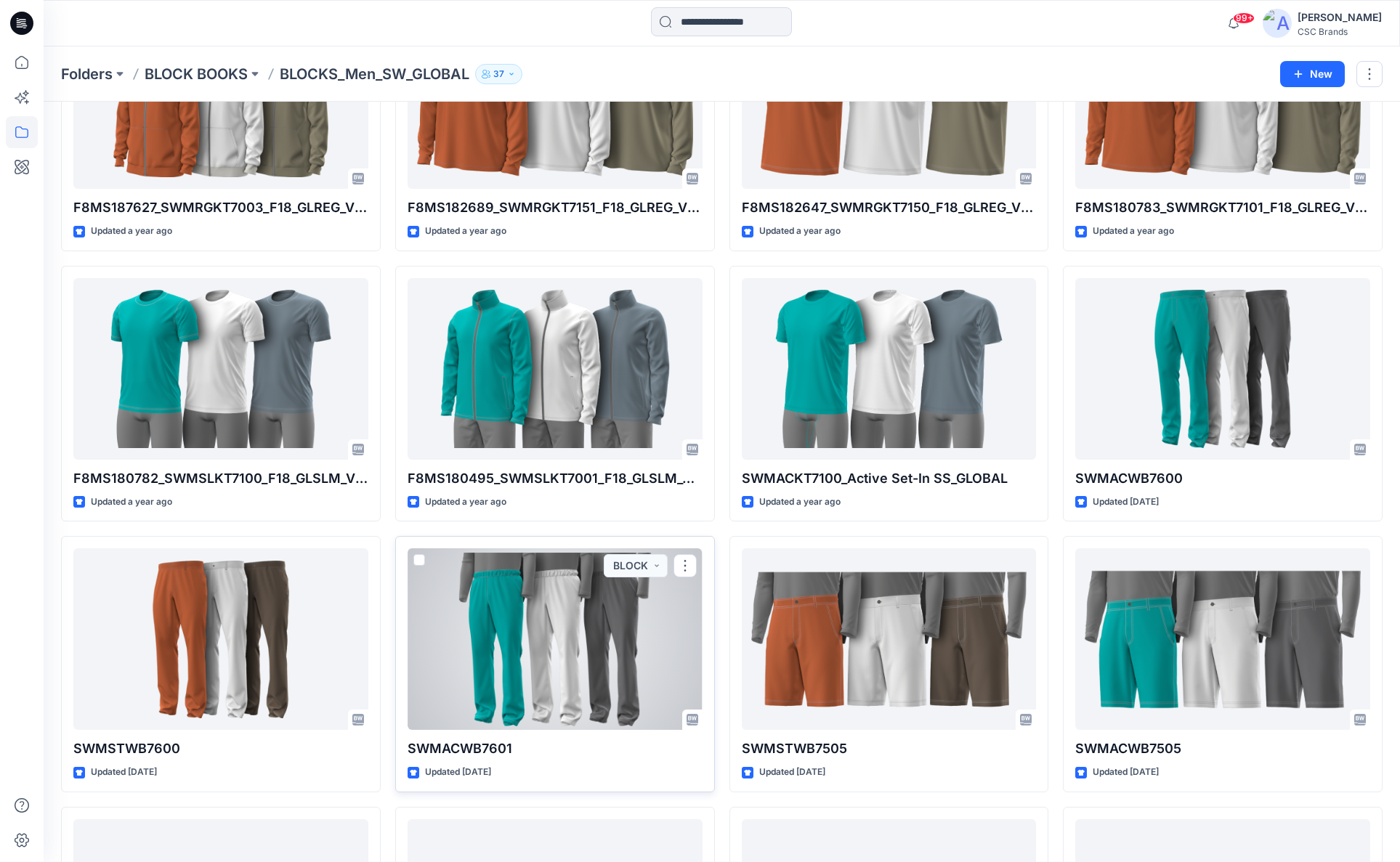
click at [574, 670] on div at bounding box center [555, 639] width 295 height 181
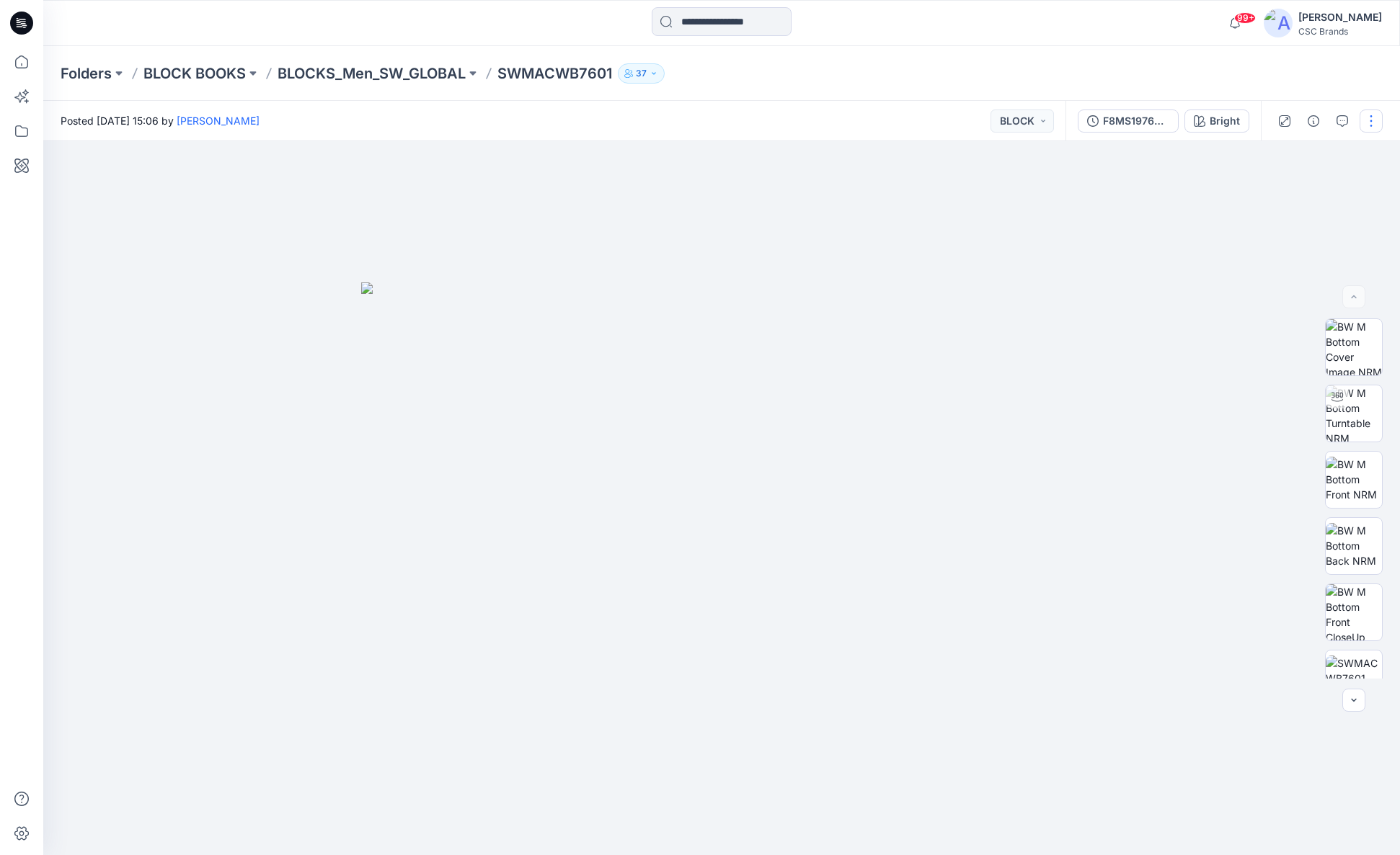
click at [1369, 117] on button "button" at bounding box center [1371, 121] width 23 height 23
drag, startPoint x: 1134, startPoint y: 214, endPoint x: 1135, endPoint y: 163, distance: 51.0
click at [1134, 204] on div at bounding box center [722, 498] width 1357 height 714
click at [1136, 175] on div at bounding box center [722, 498] width 1357 height 714
click at [1132, 119] on div "F8MS197653_SWMACWB7601_F18_GLACT_VFA" at bounding box center [1135, 121] width 66 height 16
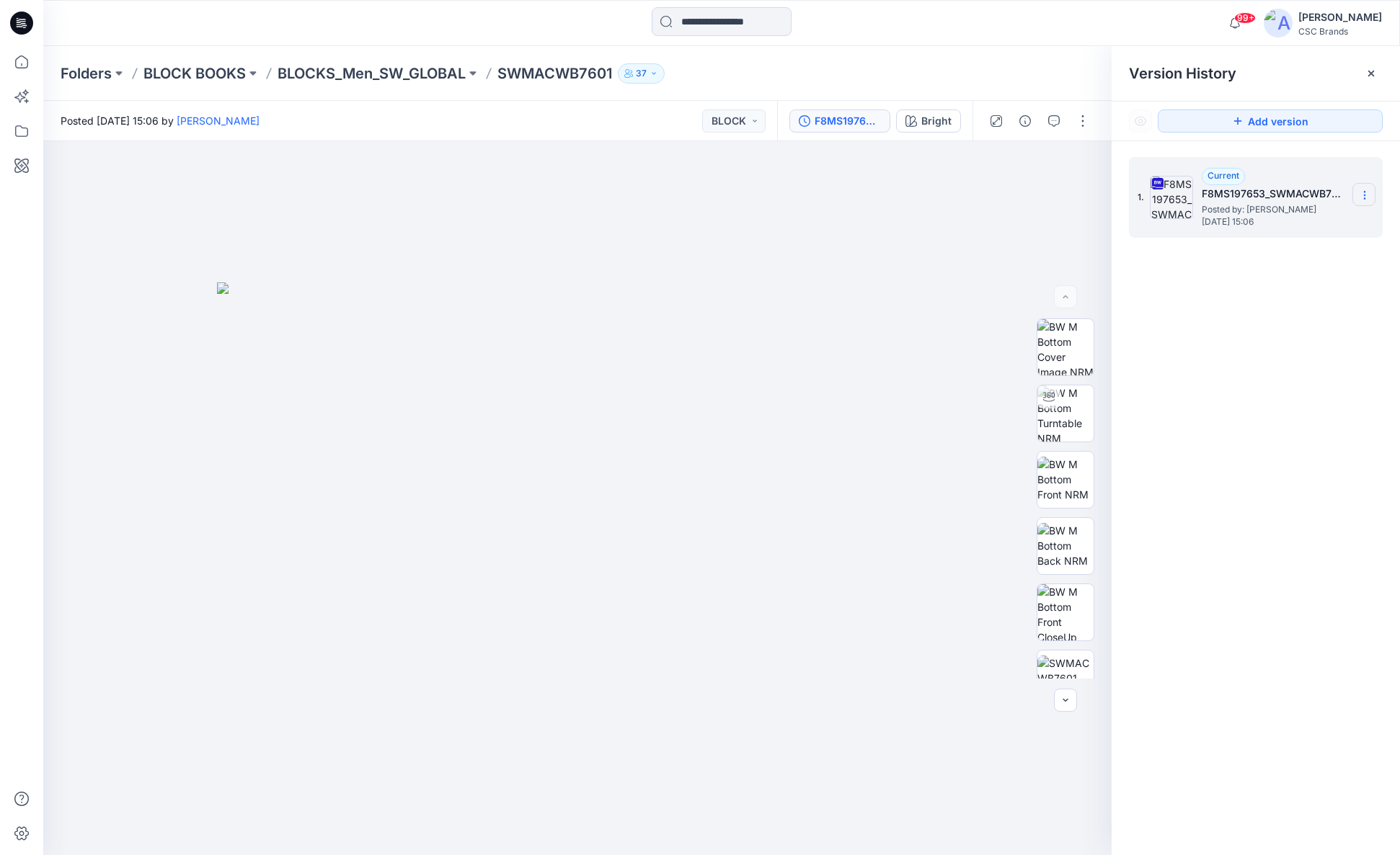
click at [1366, 193] on icon at bounding box center [1364, 194] width 11 height 11
click at [1297, 449] on div "1. Current F8MS197653_SWMACWB7601_F18_GLACT_VFA Posted by: [PERSON_NAME] [DATE]…" at bounding box center [1256, 509] width 288 height 735
click at [359, 74] on p "BLOCKS_Men_SW_GLOBAL" at bounding box center [372, 73] width 188 height 20
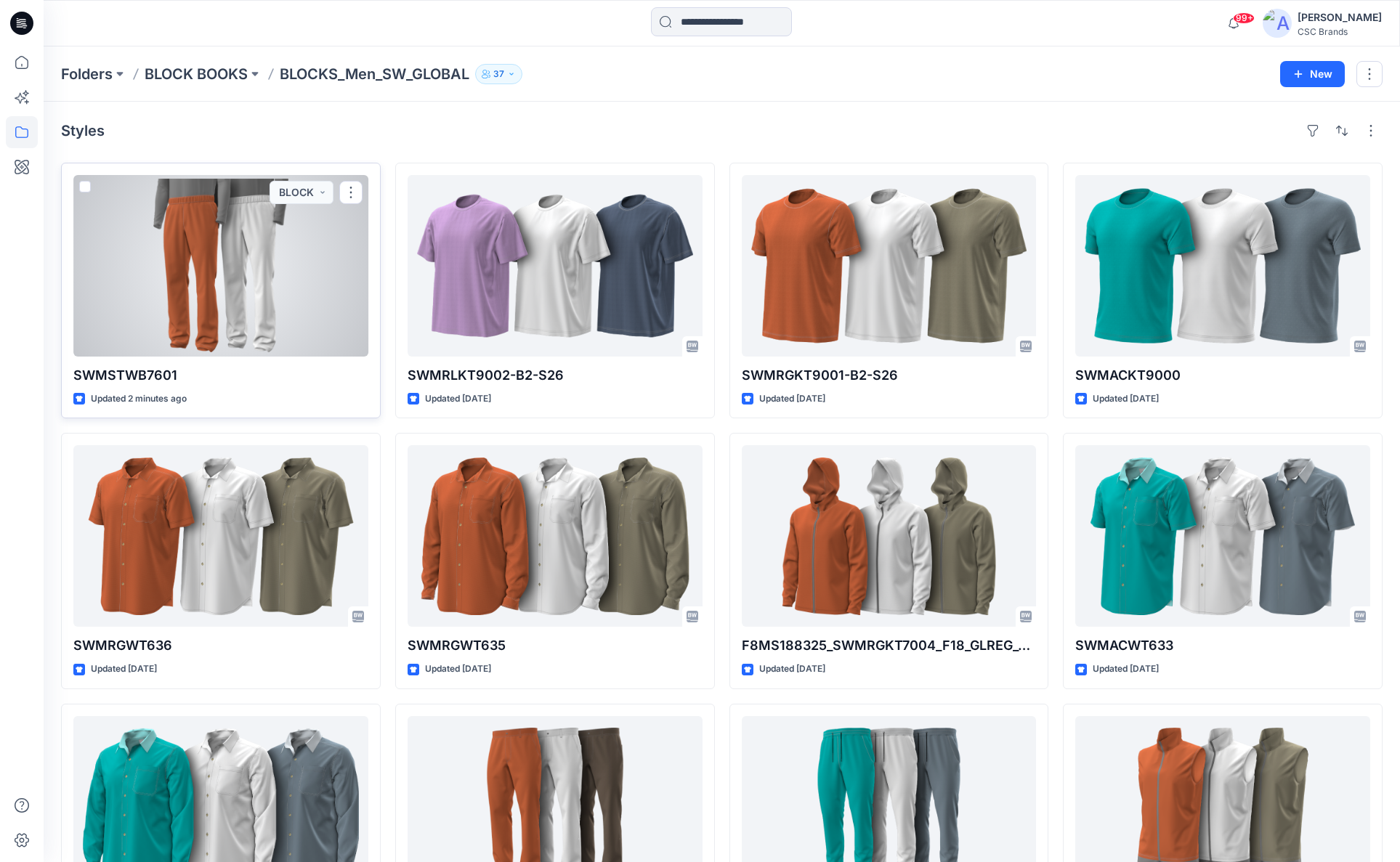
click at [172, 238] on div at bounding box center [221, 266] width 295 height 181
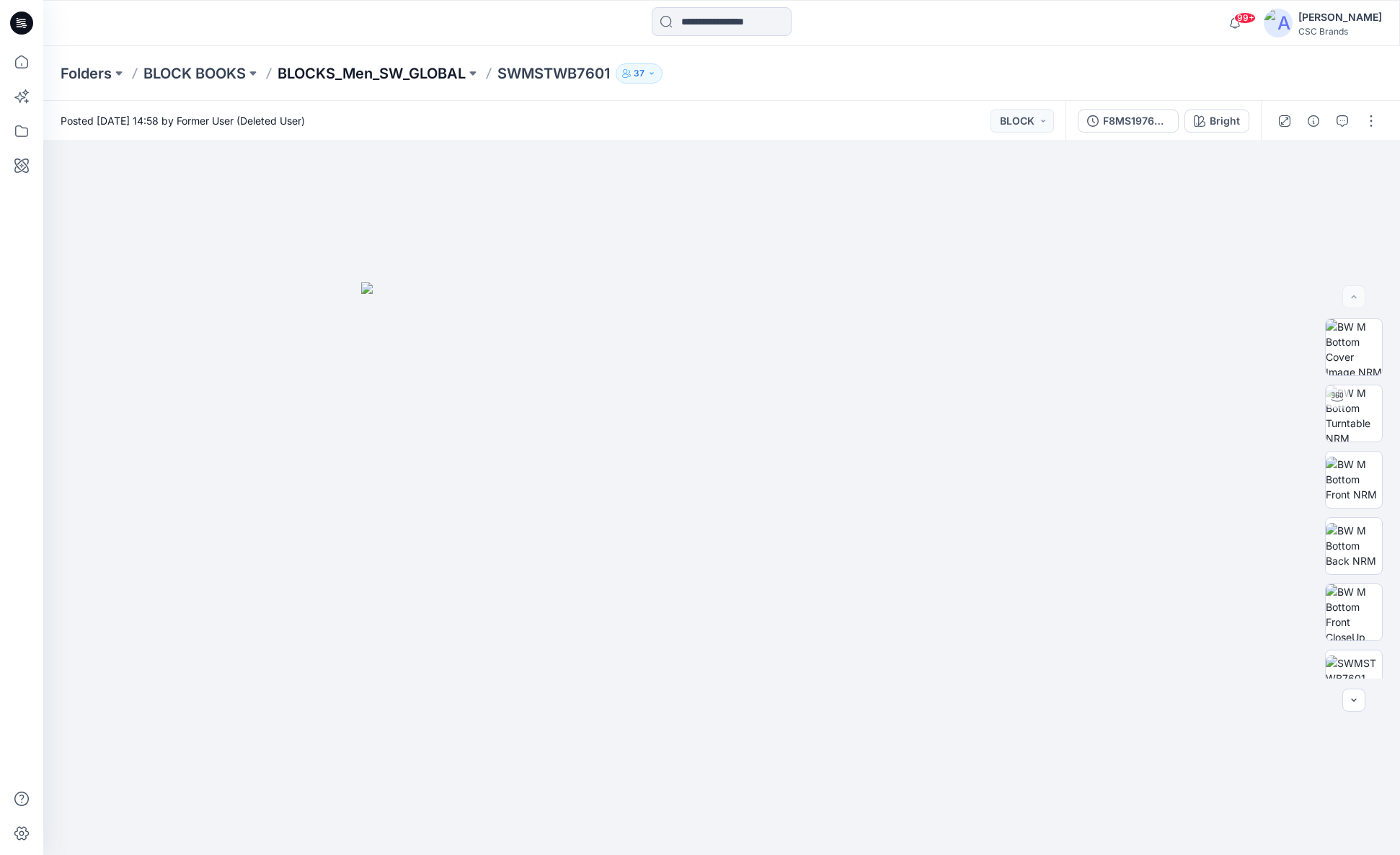
click at [401, 72] on p "BLOCKS_Men_SW_GLOBAL" at bounding box center [372, 73] width 188 height 20
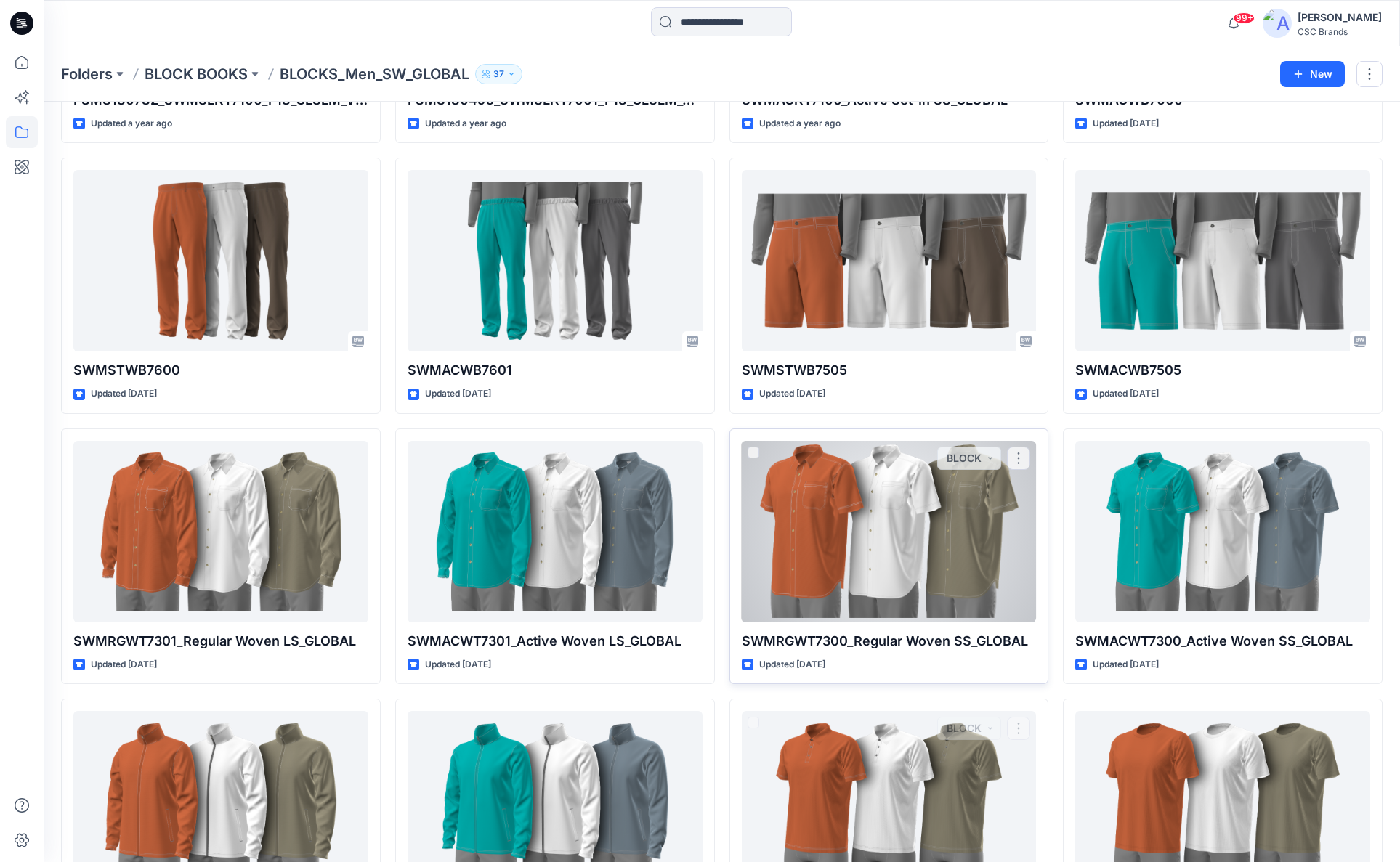
scroll to position [1308, 0]
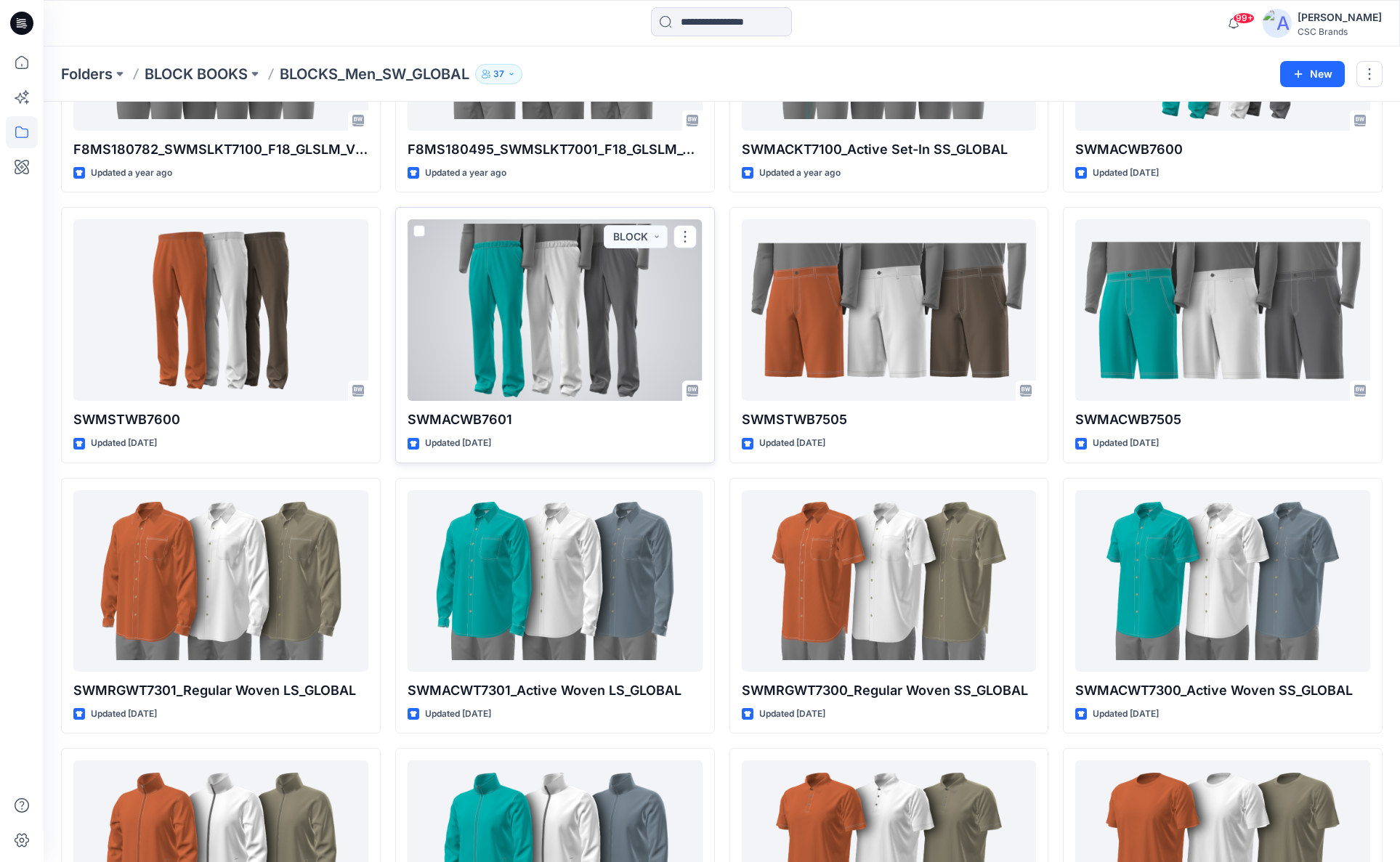
click at [558, 349] on div at bounding box center [555, 310] width 295 height 181
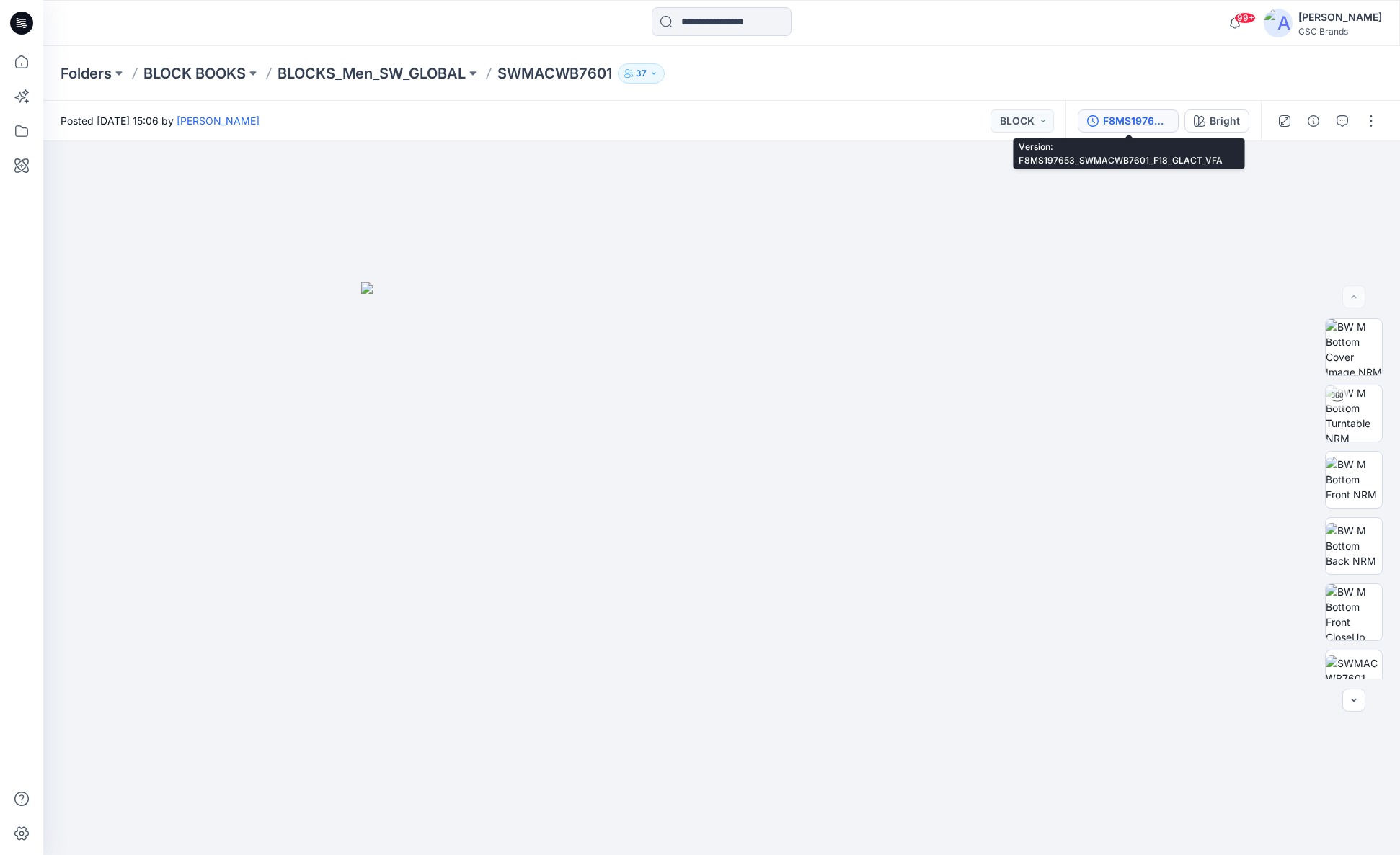
click at [1122, 124] on div "F8MS197653_SWMACWB7601_F18_GLACT_VFA" at bounding box center [1135, 121] width 66 height 16
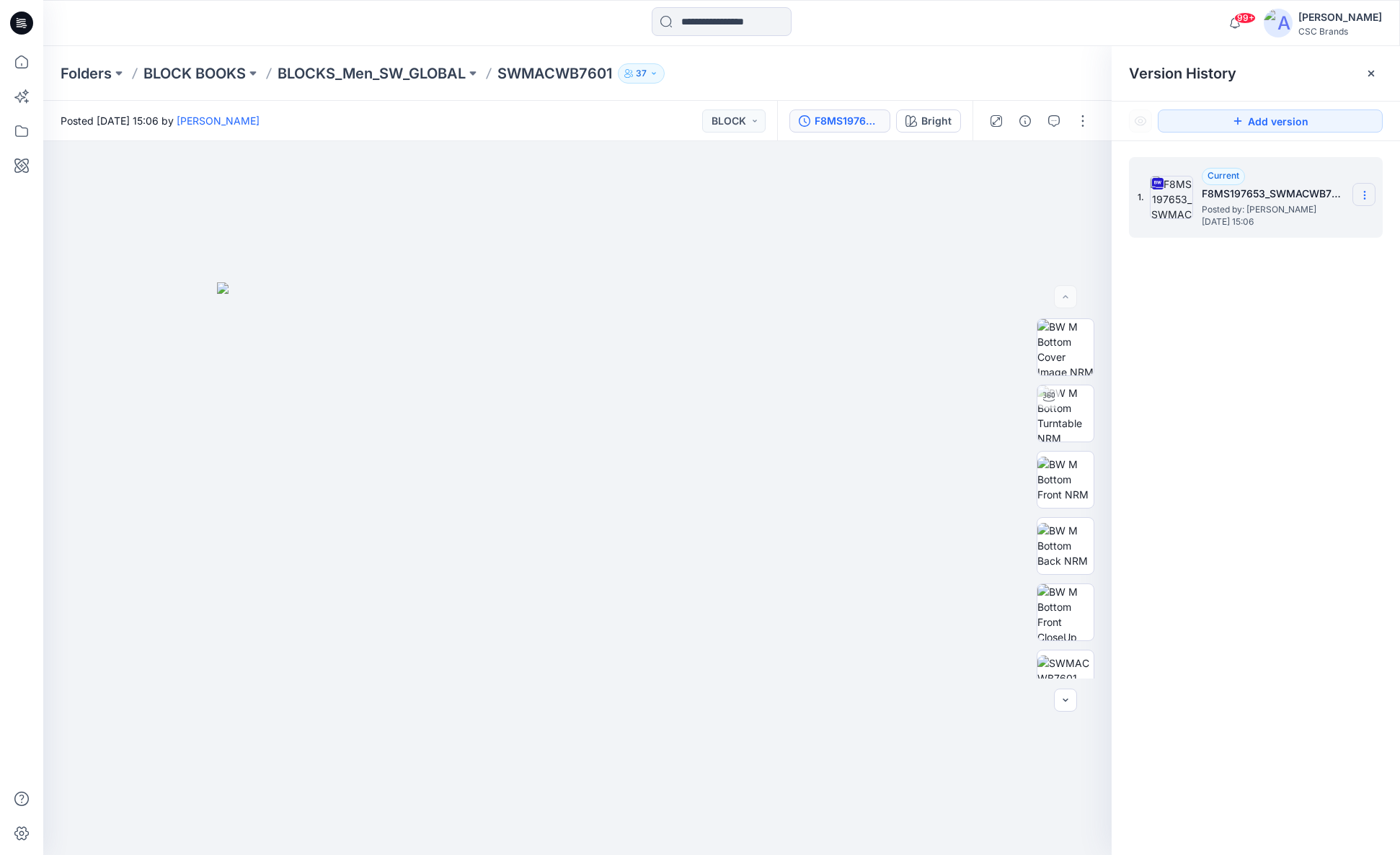
click at [1367, 192] on icon at bounding box center [1364, 194] width 11 height 11
click at [1247, 435] on div "1. Current F8MS197653_SWMACWB7601_F18_GLACT_VFA Posted by: [PERSON_NAME] [DATE]…" at bounding box center [1256, 509] width 288 height 735
click at [191, 75] on p "BLOCK BOOKS" at bounding box center [195, 73] width 102 height 20
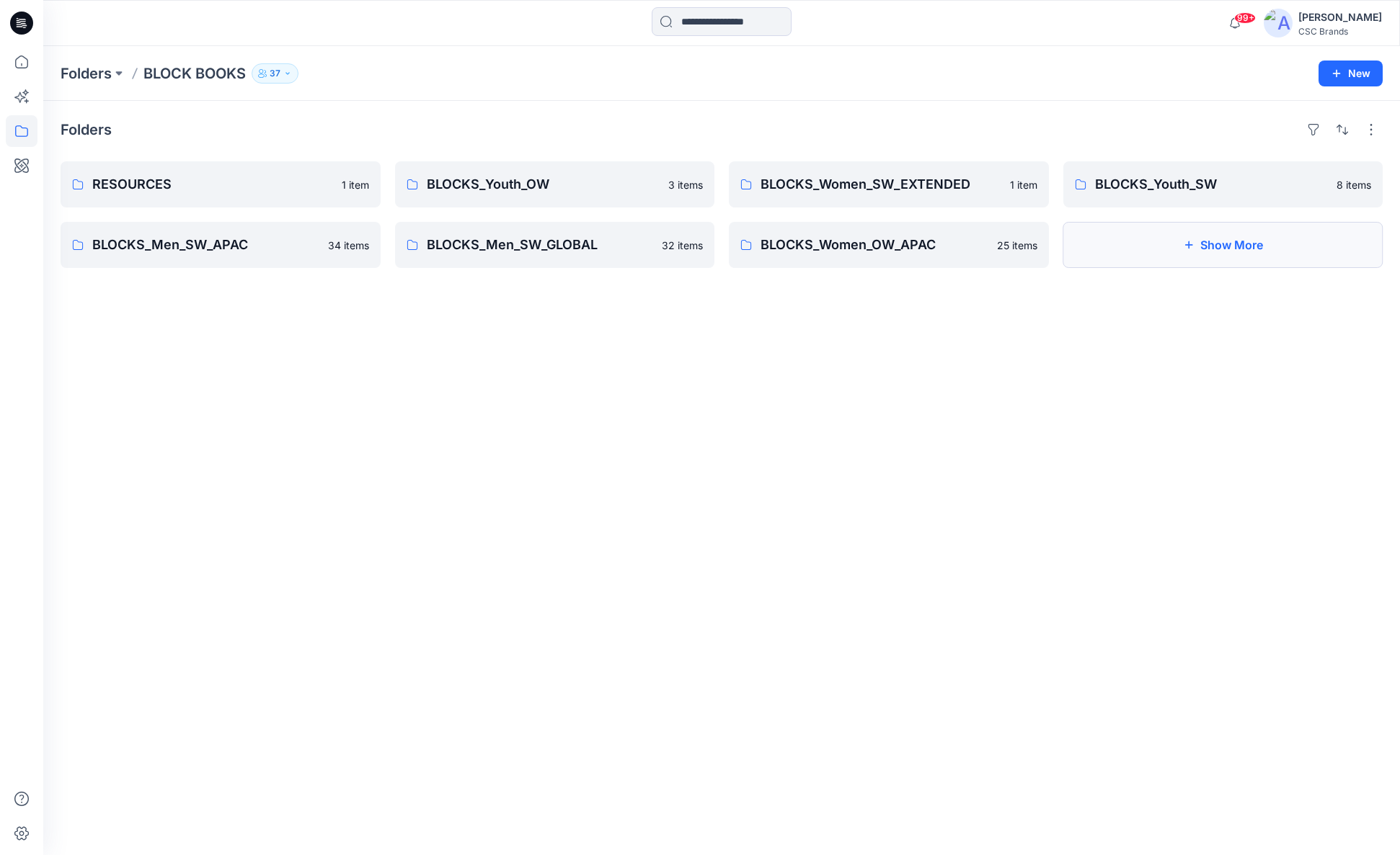
click at [1147, 254] on button "Show More" at bounding box center [1222, 245] width 320 height 46
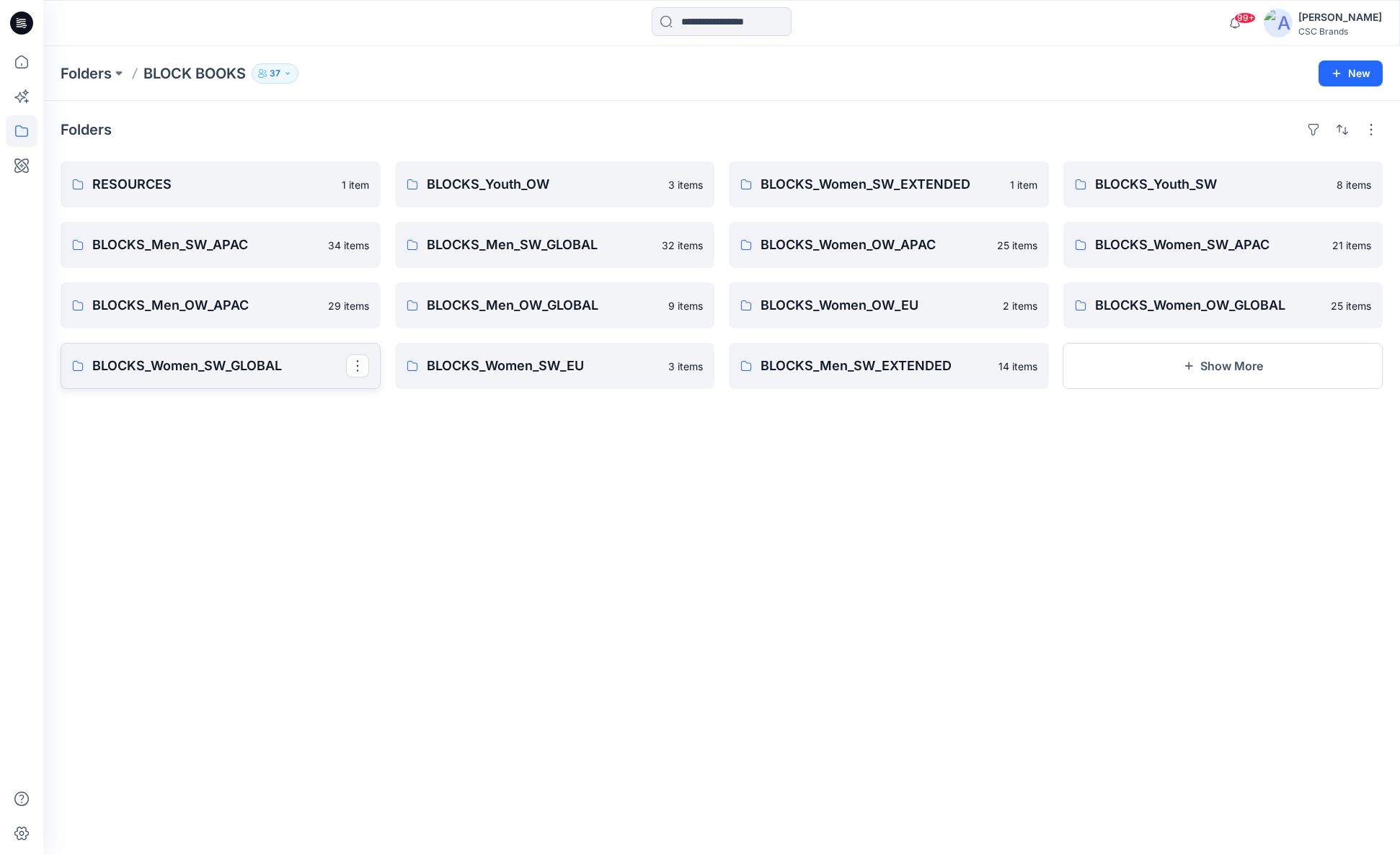
click at [203, 371] on p "BLOCKS_Women_SW_GLOBAL" at bounding box center [219, 366] width 254 height 20
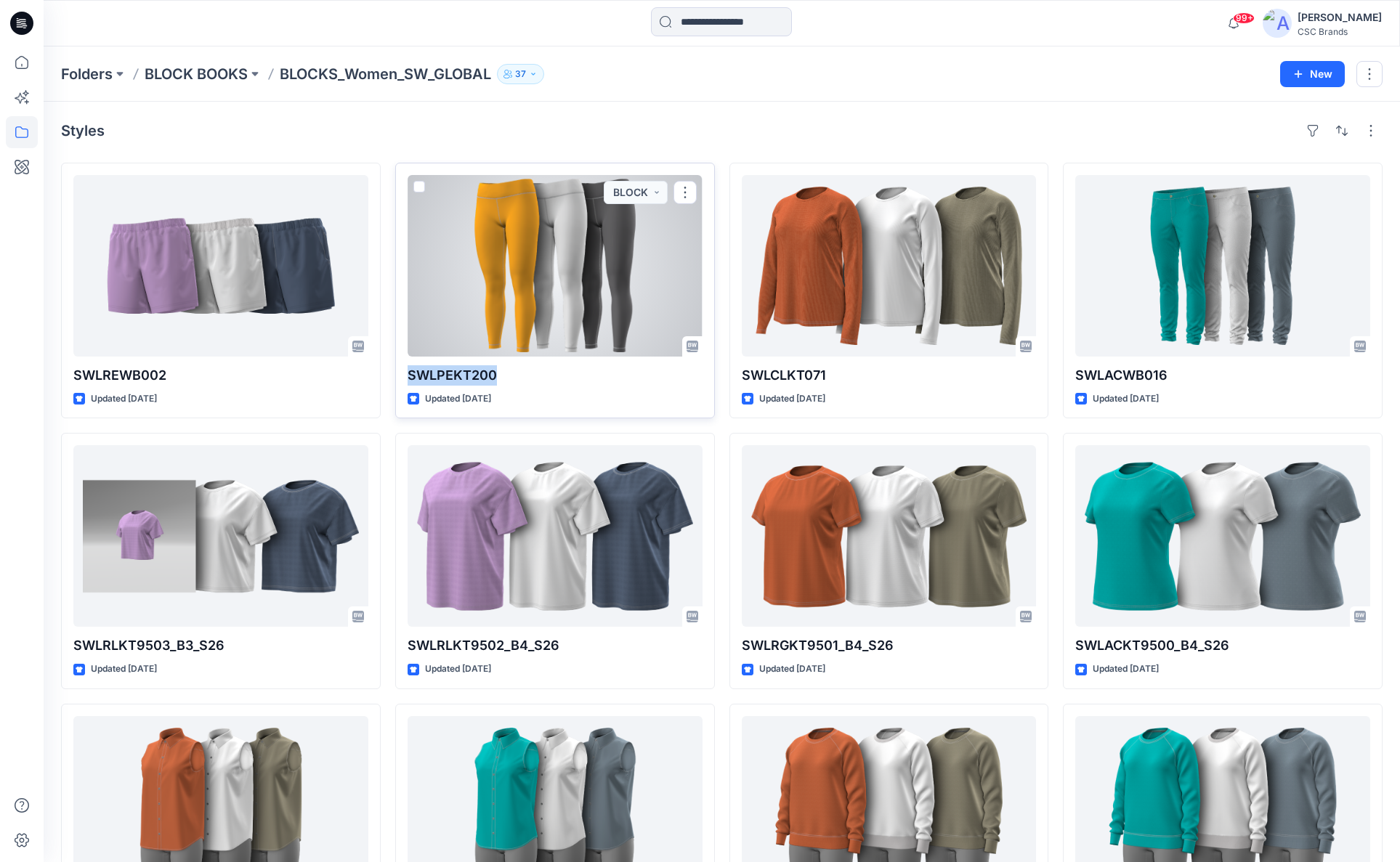
drag, startPoint x: 494, startPoint y: 377, endPoint x: 412, endPoint y: 379, distance: 82.0
click at [412, 379] on p "SWLPEKT200" at bounding box center [555, 375] width 295 height 20
copy p "SWLPEKT200"
